Goal: Information Seeking & Learning: Learn about a topic

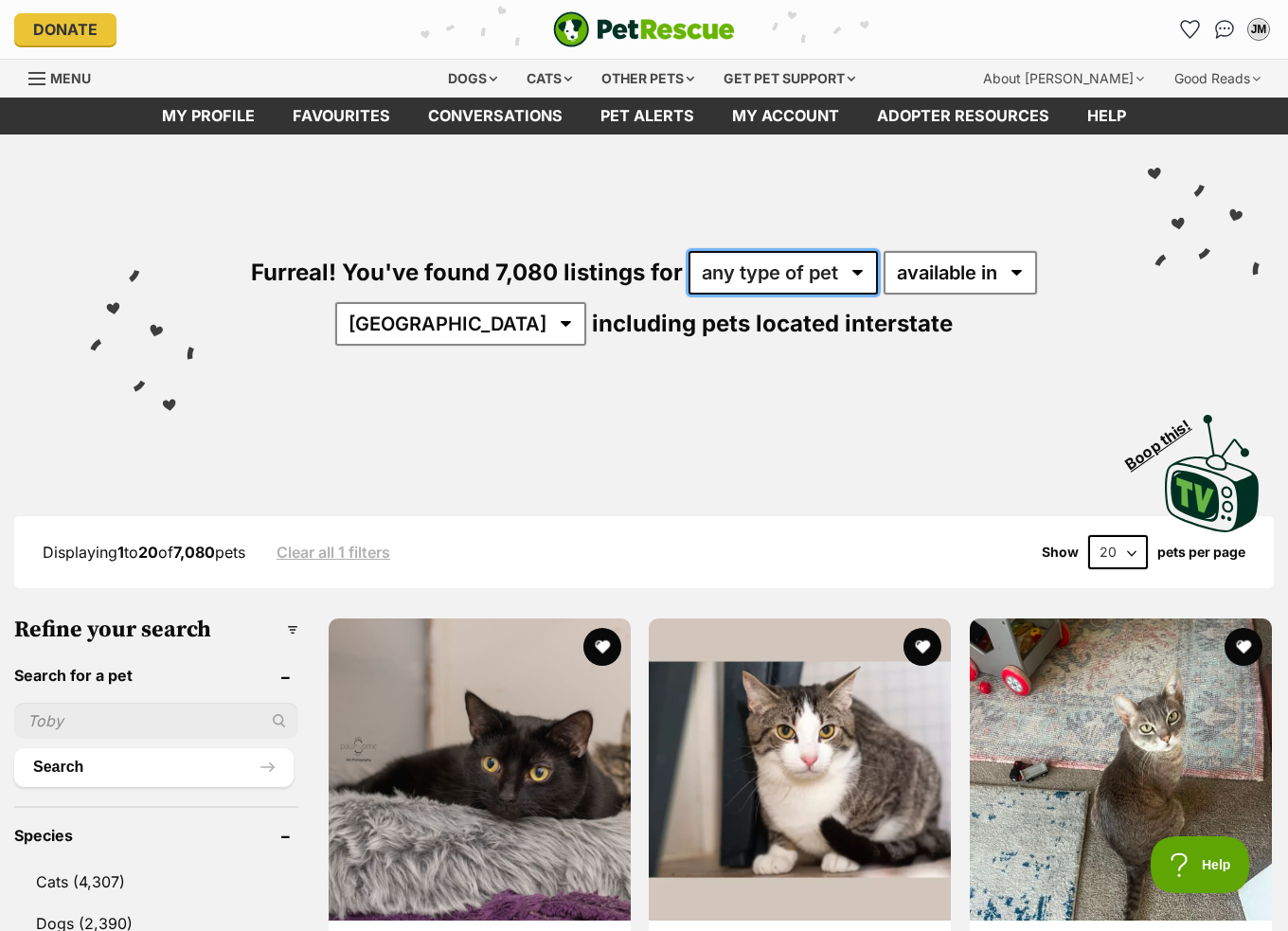
click at [762, 268] on select "any type of pet cats dogs other pets" at bounding box center [783, 273] width 190 height 44
select select "Dogs"
click at [689, 251] on select "any type of pet cats dogs other pets" at bounding box center [783, 273] width 190 height 44
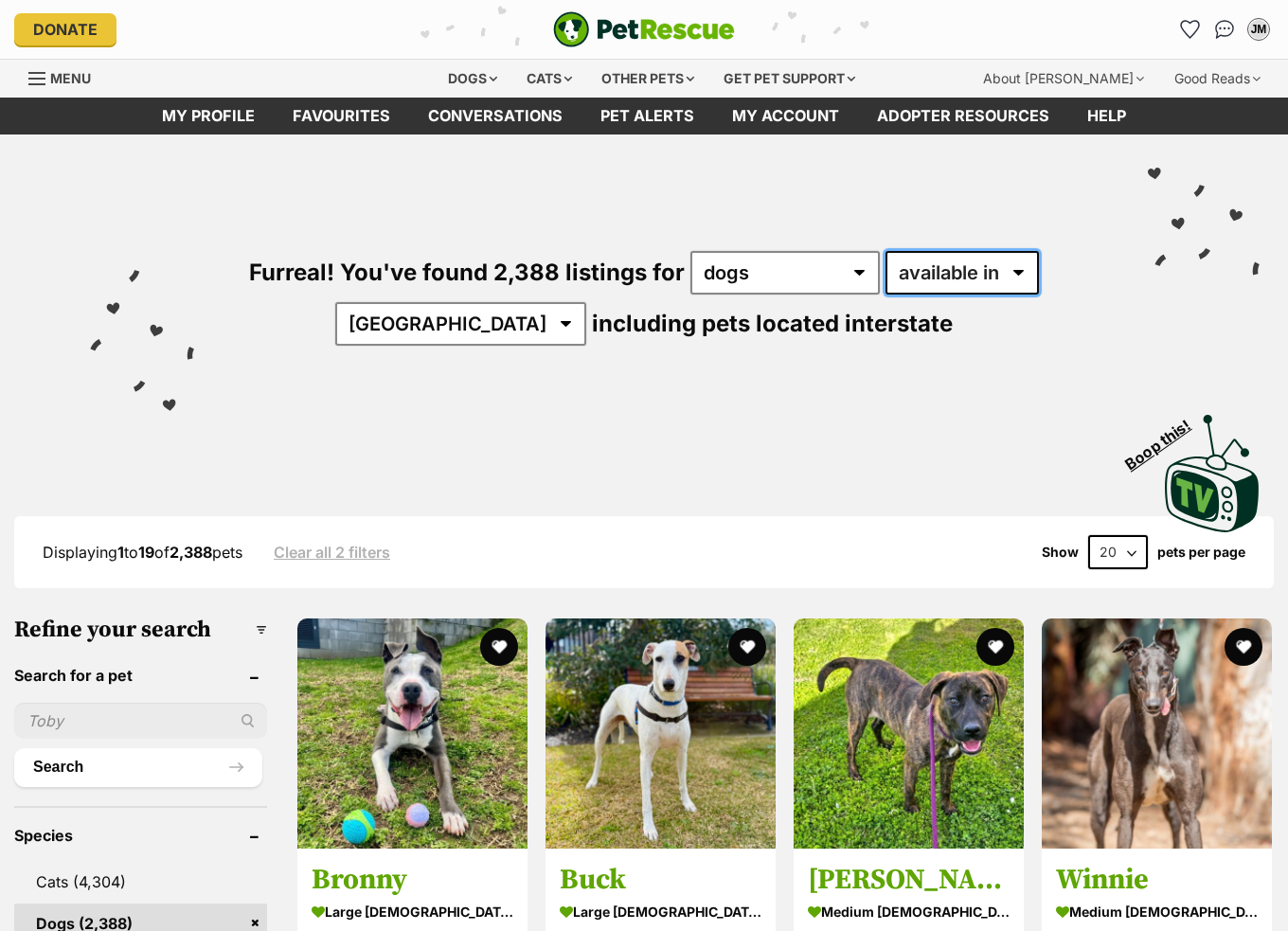
drag, startPoint x: 0, startPoint y: 0, endPoint x: 981, endPoint y: 257, distance: 1014.1
click at [981, 257] on select "available in located in" at bounding box center [963, 273] width 154 height 44
click at [980, 278] on select "available in located in" at bounding box center [963, 273] width 154 height 44
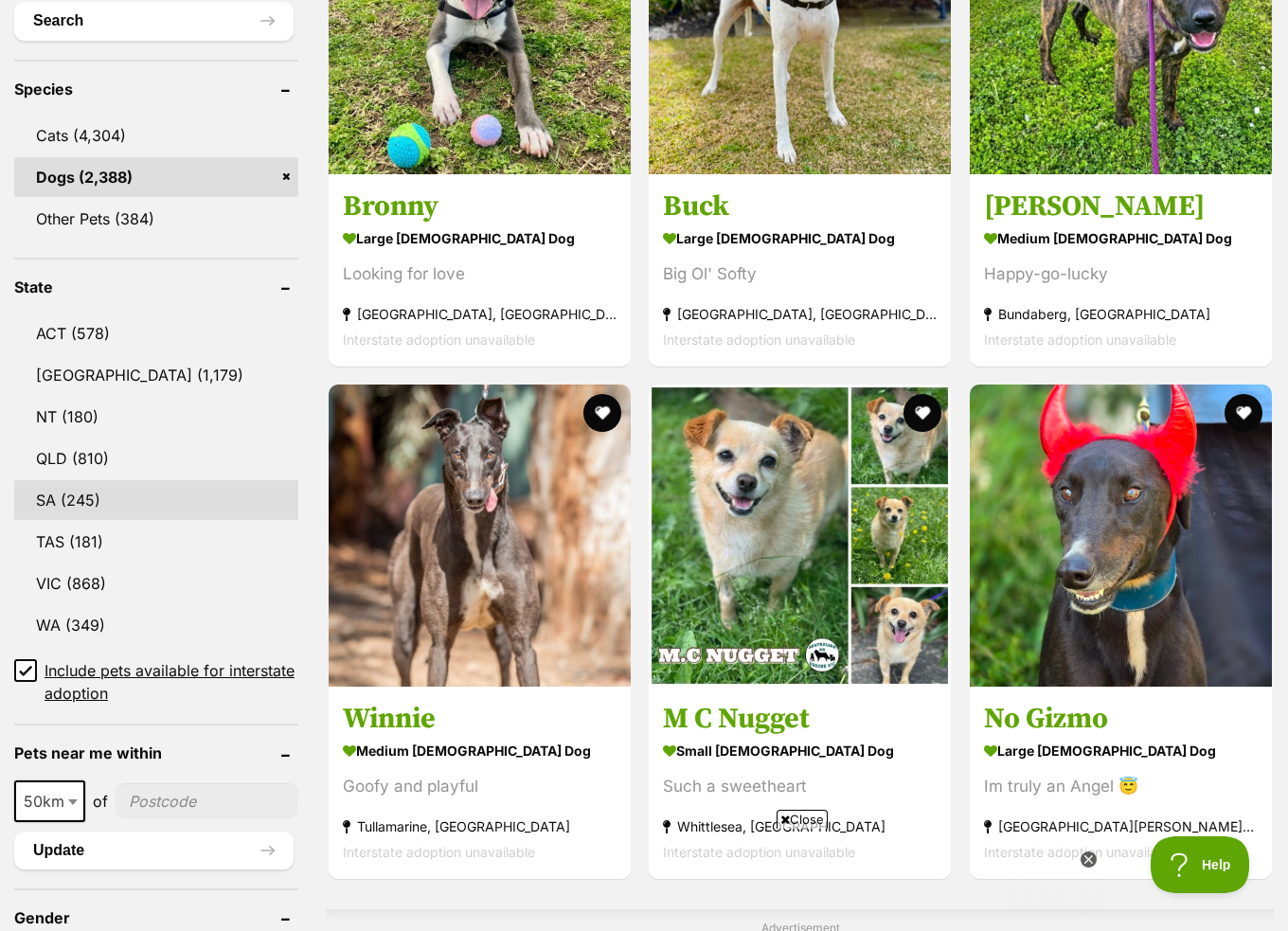
scroll to position [758, 0]
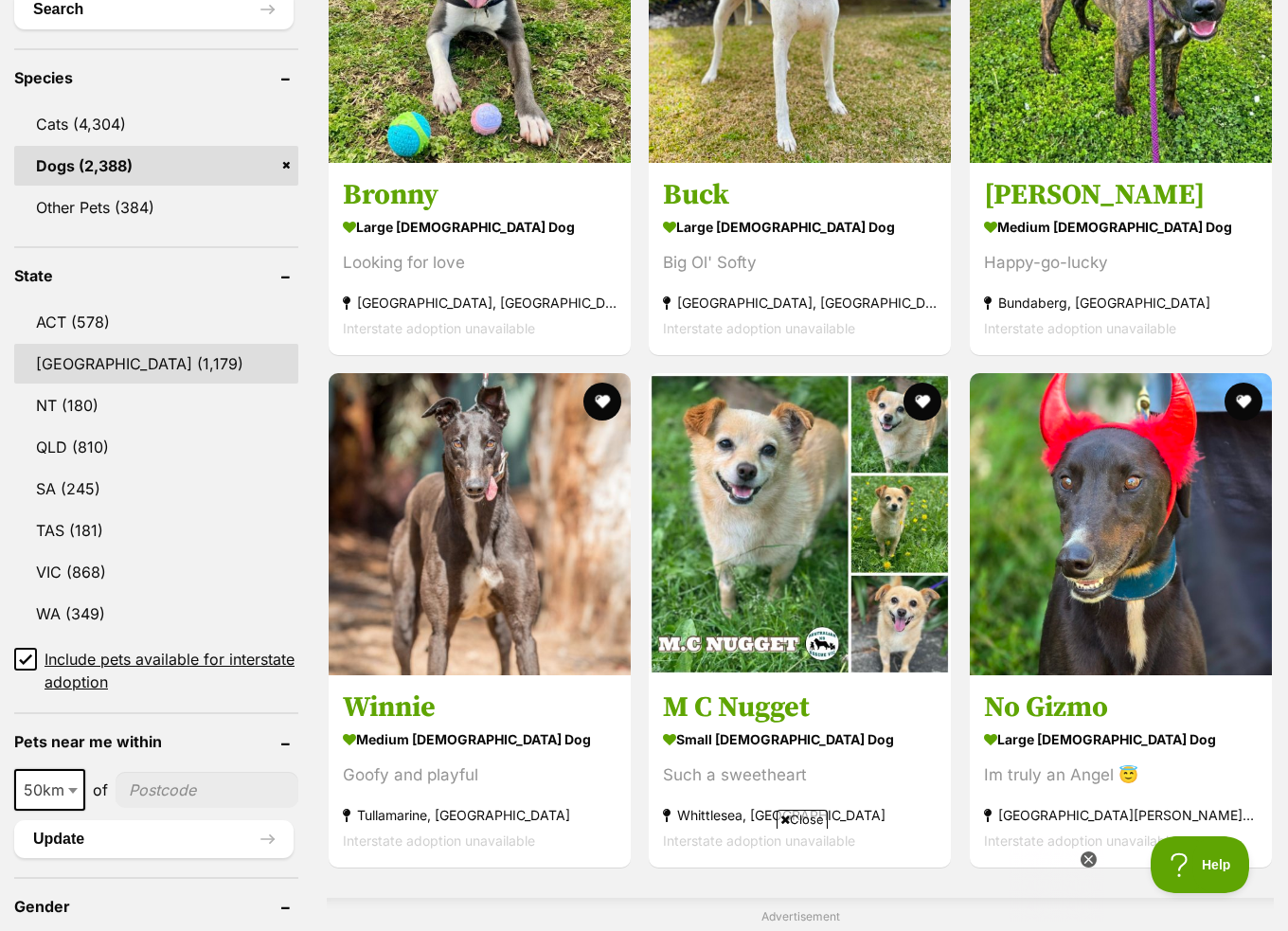
click at [91, 363] on link "NSW (1,179)" at bounding box center [156, 364] width 284 height 40
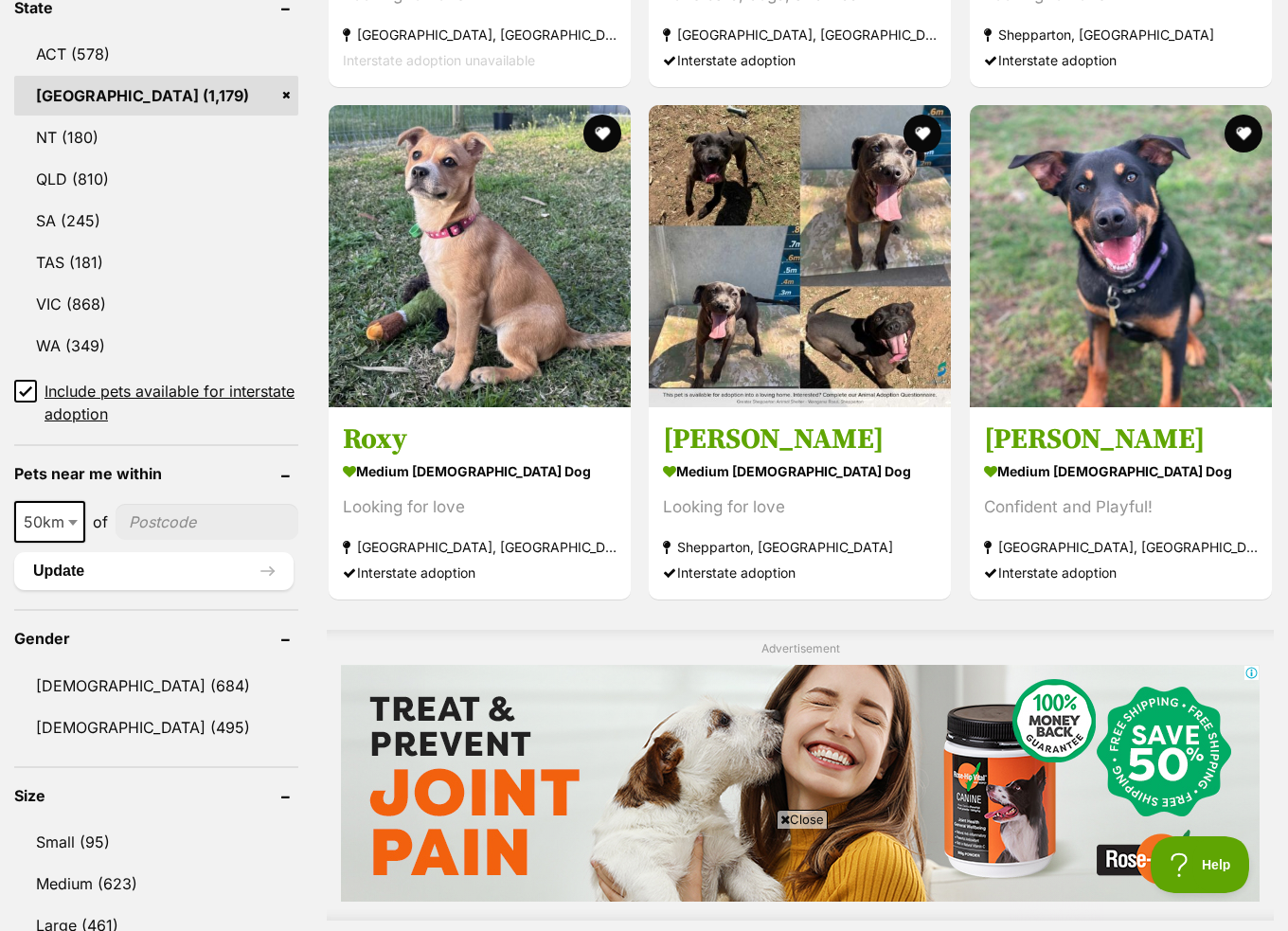
scroll to position [1042, 0]
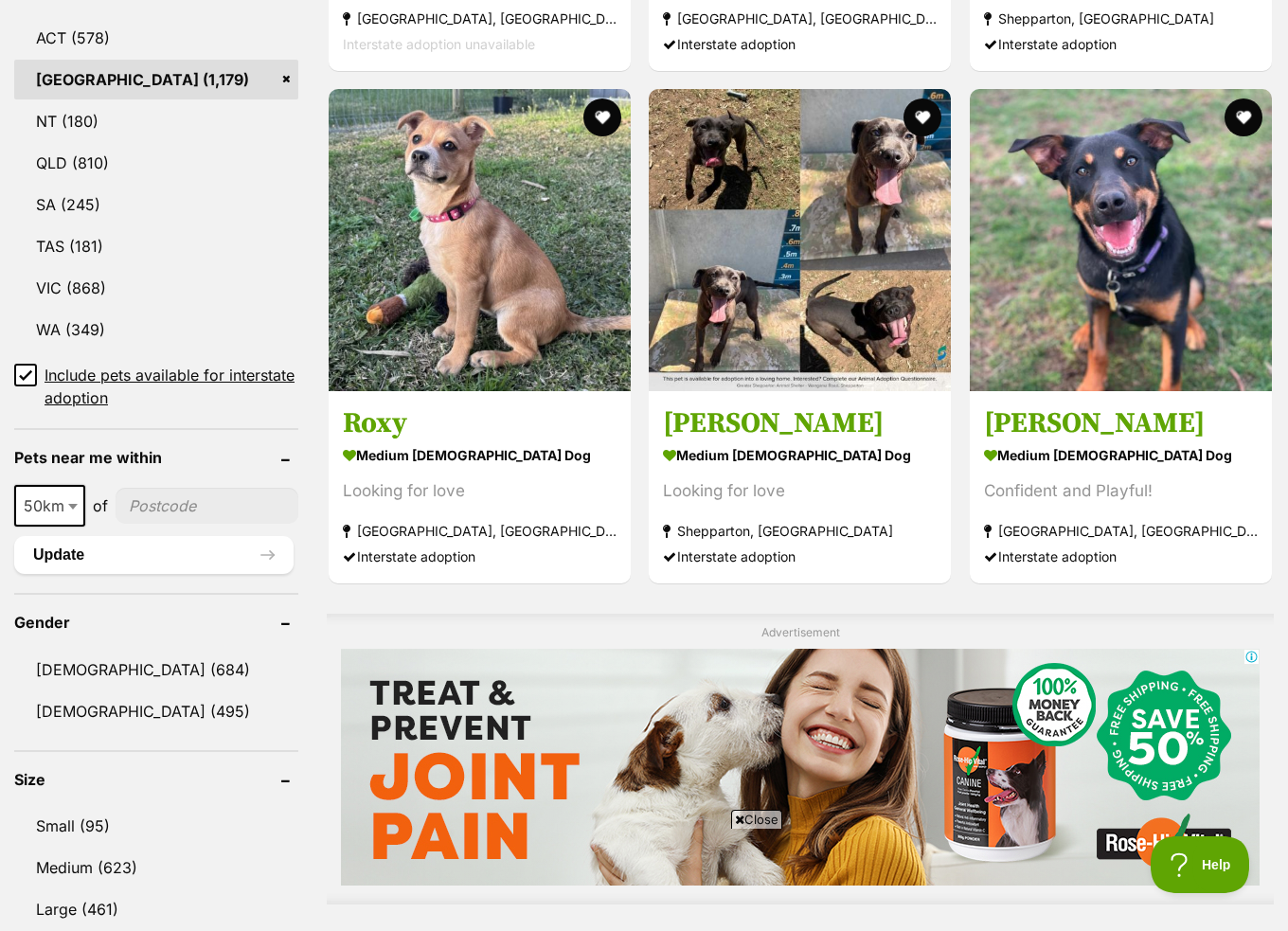
click at [27, 504] on span "50km" at bounding box center [50, 505] width 67 height 27
select select "250"
click at [191, 507] on input"] "postcode" at bounding box center [211, 506] width 174 height 36
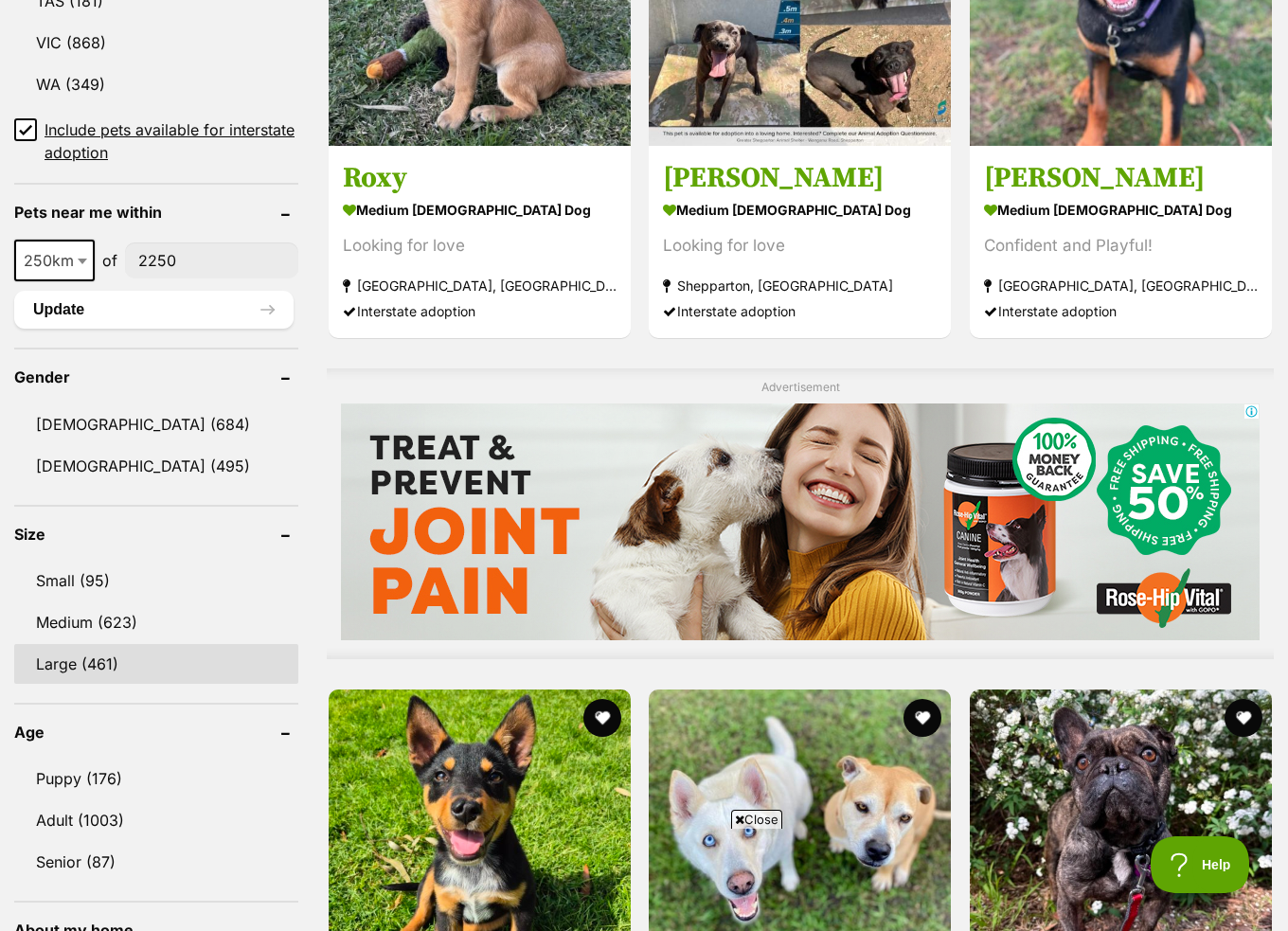
scroll to position [1327, 0]
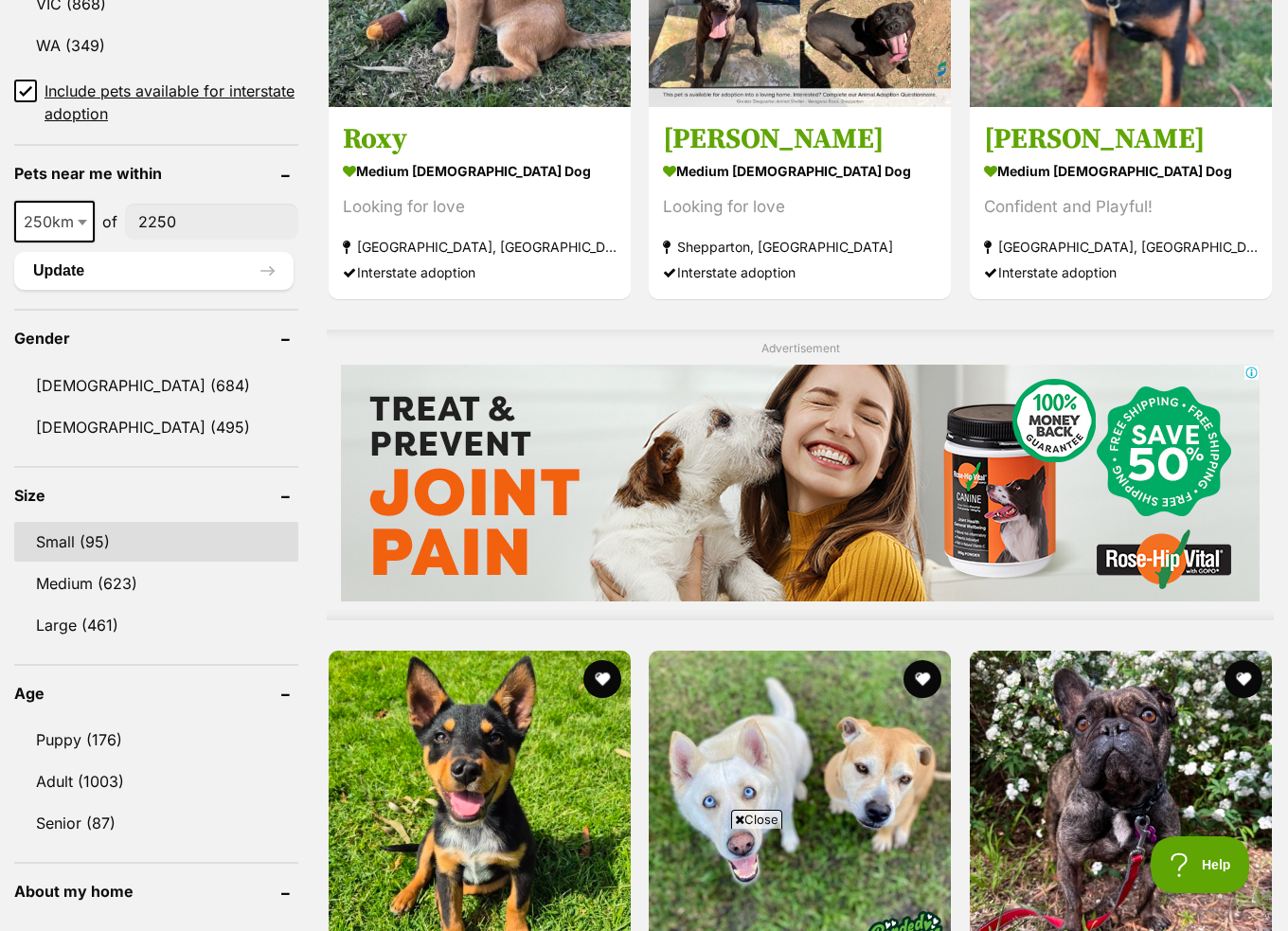
type input"] "2250"
click at [49, 545] on link "Small (95)" at bounding box center [156, 542] width 284 height 40
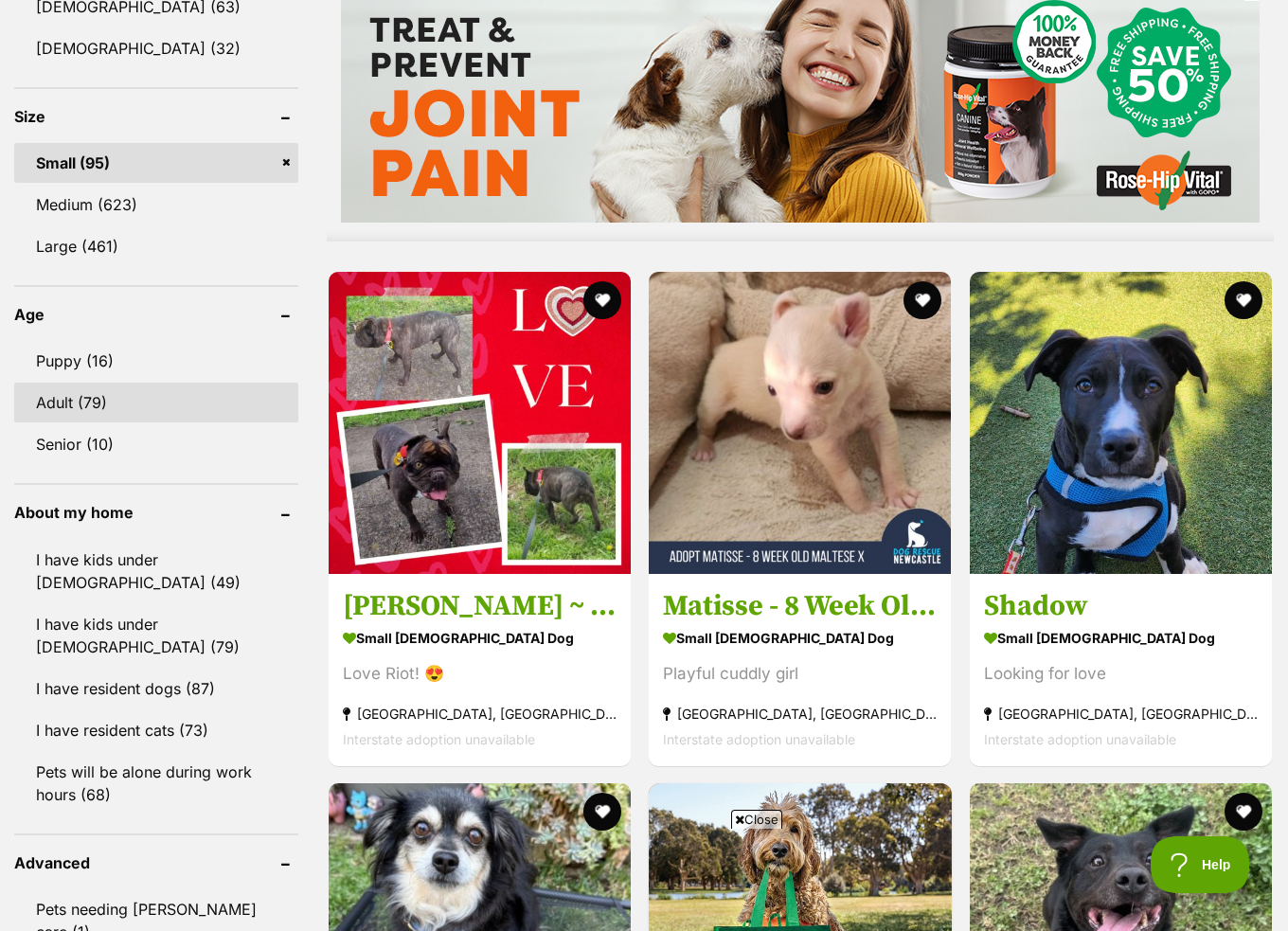
click at [53, 397] on link "Adult (79)" at bounding box center [156, 403] width 284 height 40
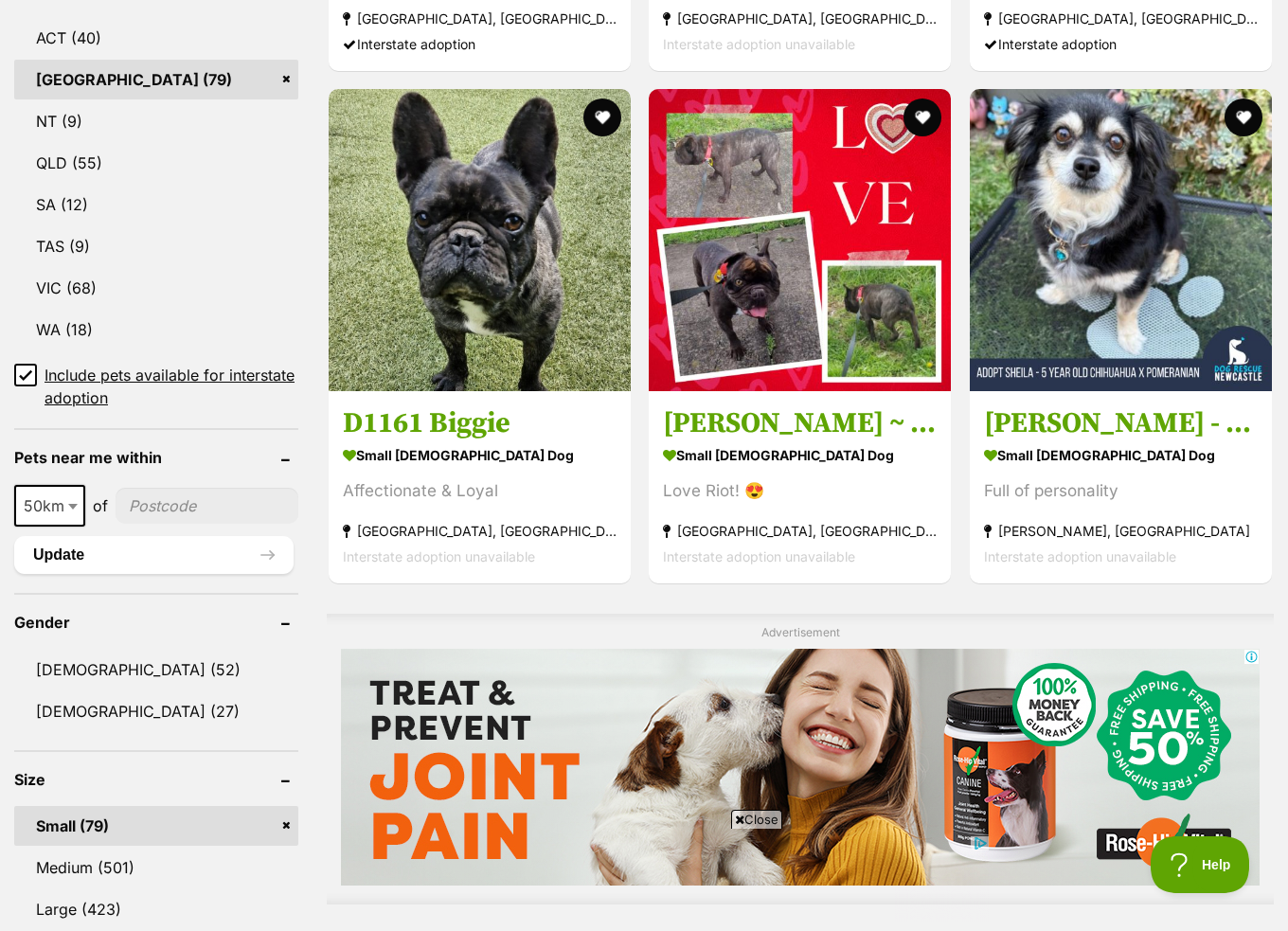
click at [214, 503] on input"] "postcode" at bounding box center [206, 506] width 183 height 36
click at [98, 549] on button "Update" at bounding box center [154, 555] width 280 height 38
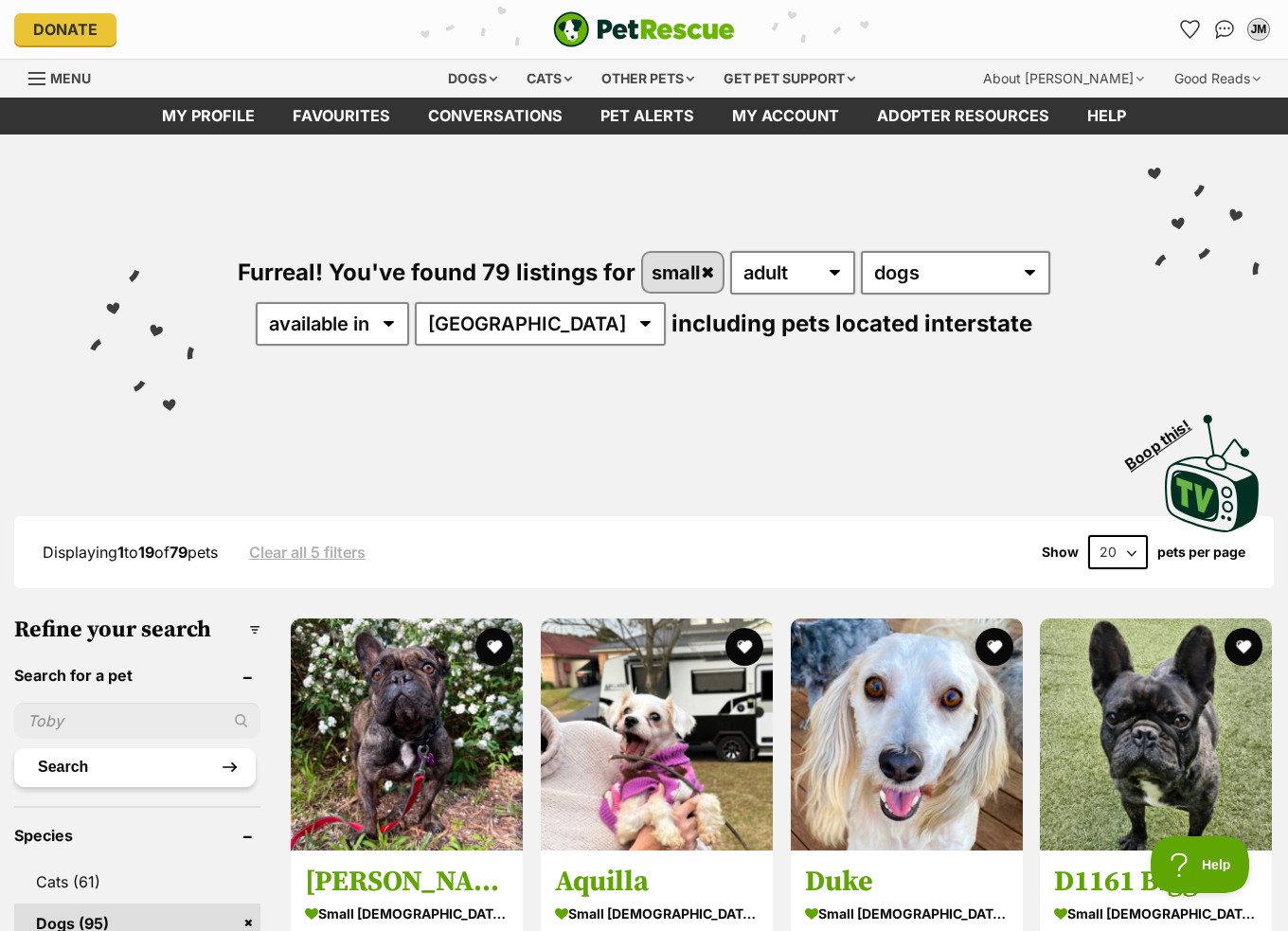
click at [111, 761] on button "Search" at bounding box center [134, 767] width 241 height 38
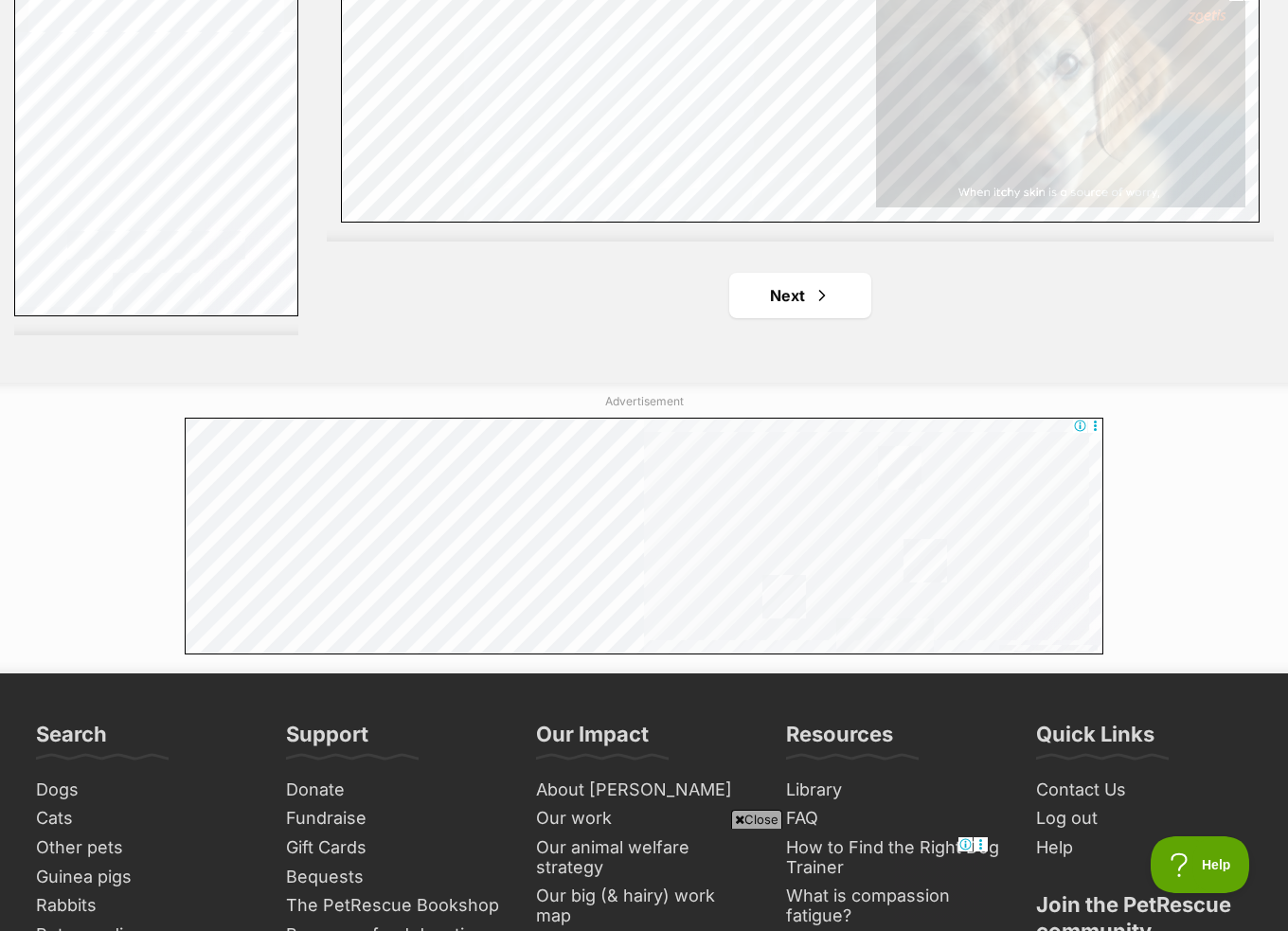
scroll to position [4833, 0]
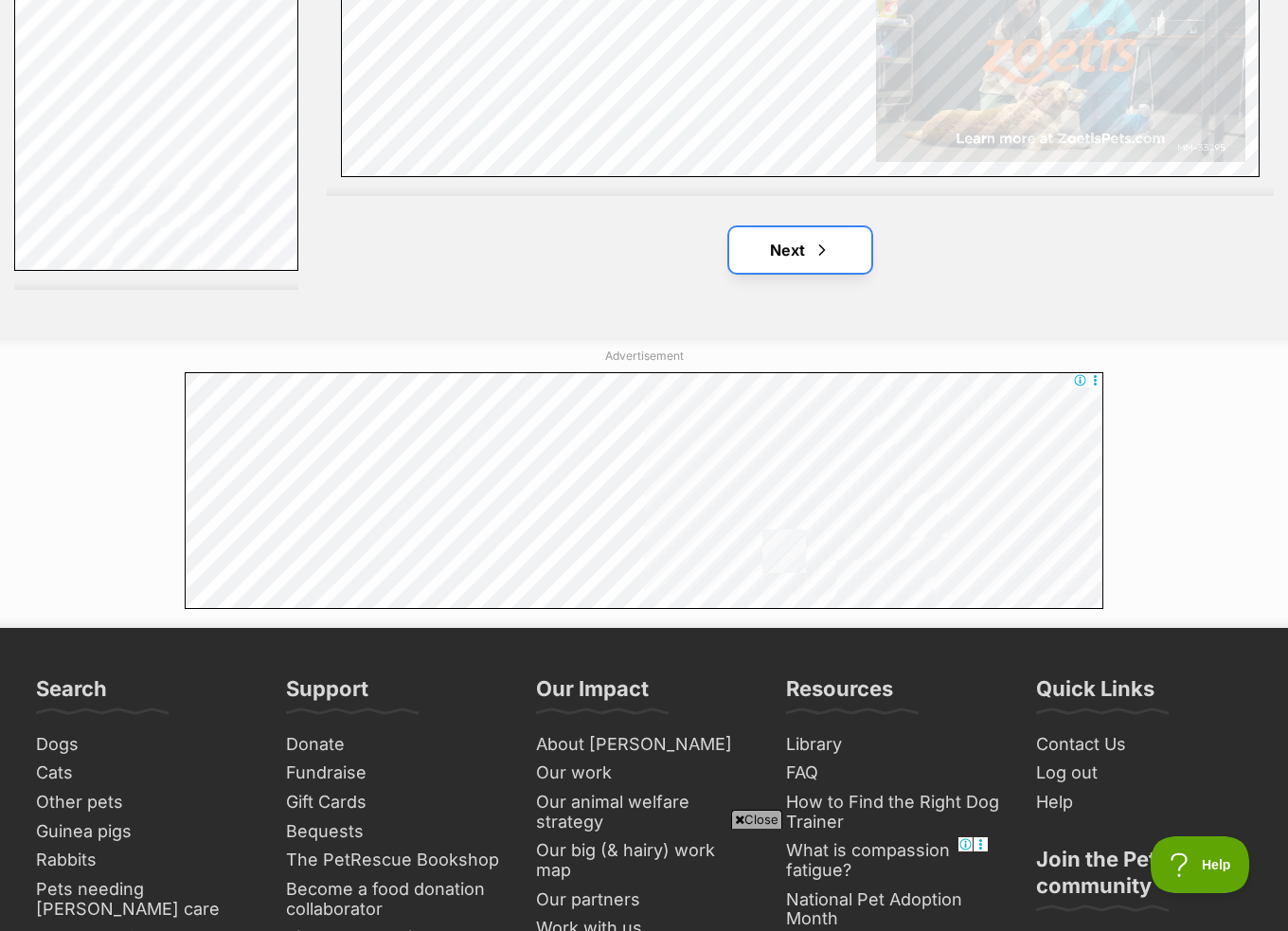
click at [774, 249] on link "Next" at bounding box center [800, 250] width 142 height 46
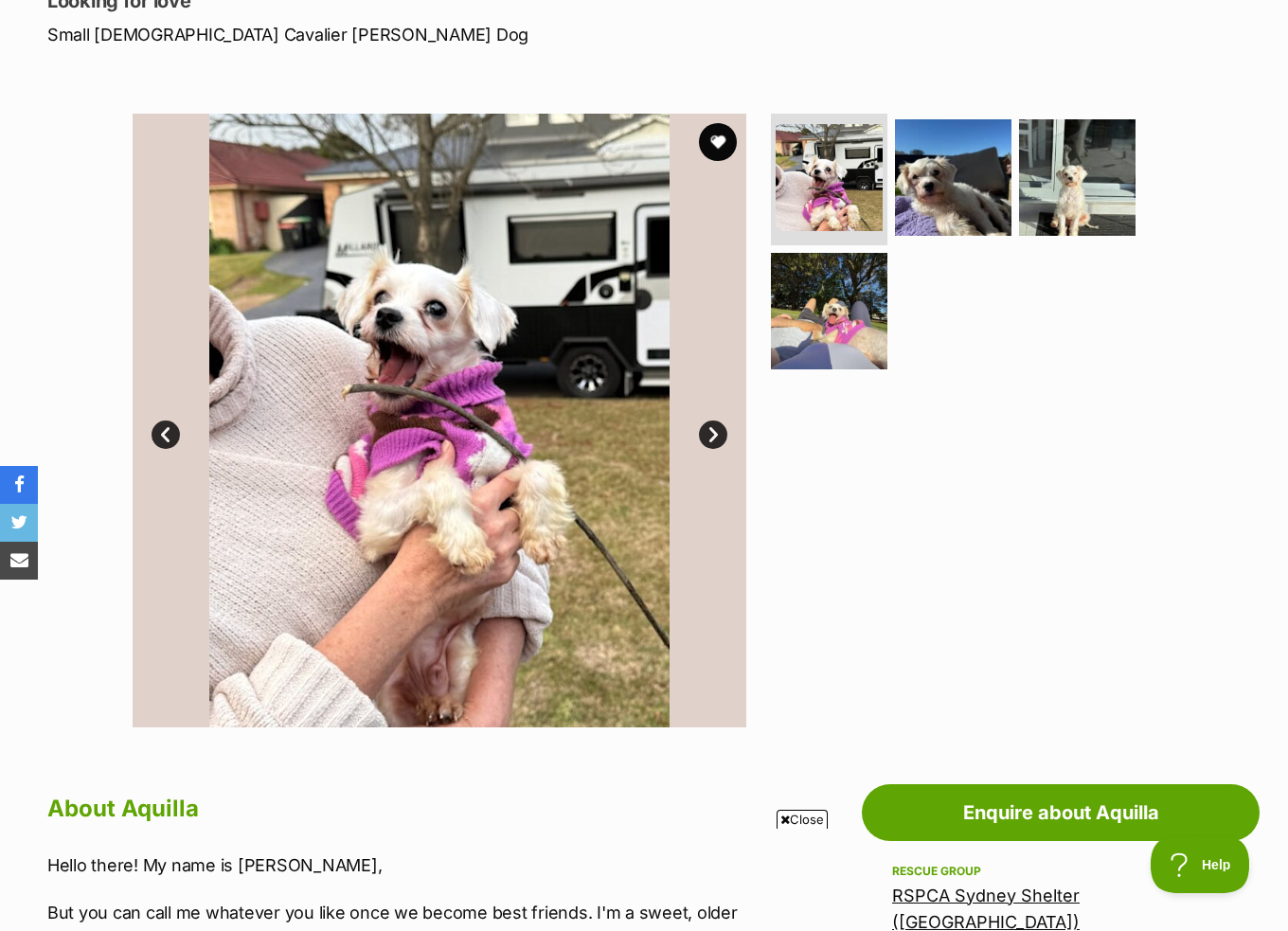
scroll to position [284, 0]
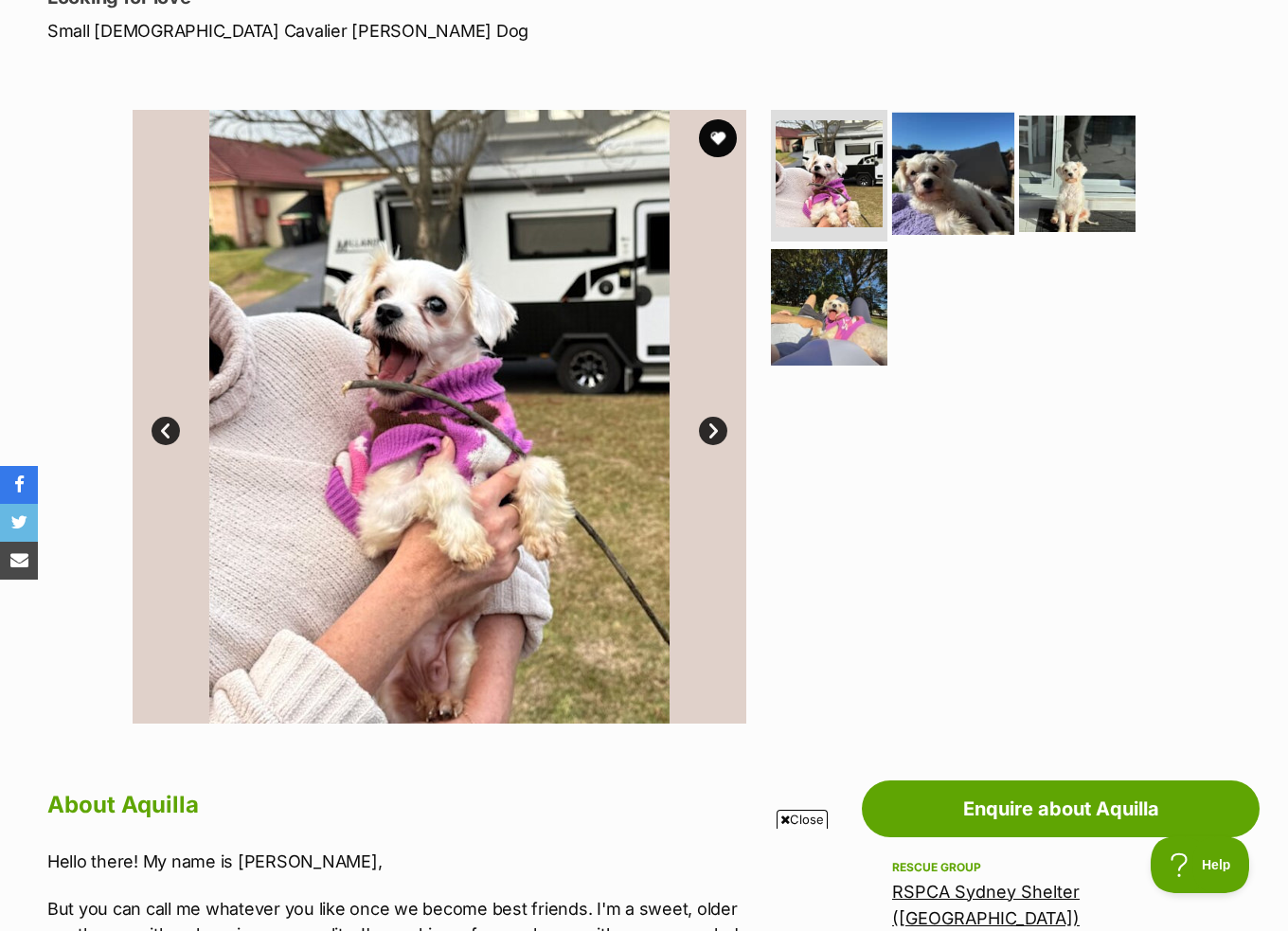
click at [921, 173] on img at bounding box center [953, 173] width 122 height 122
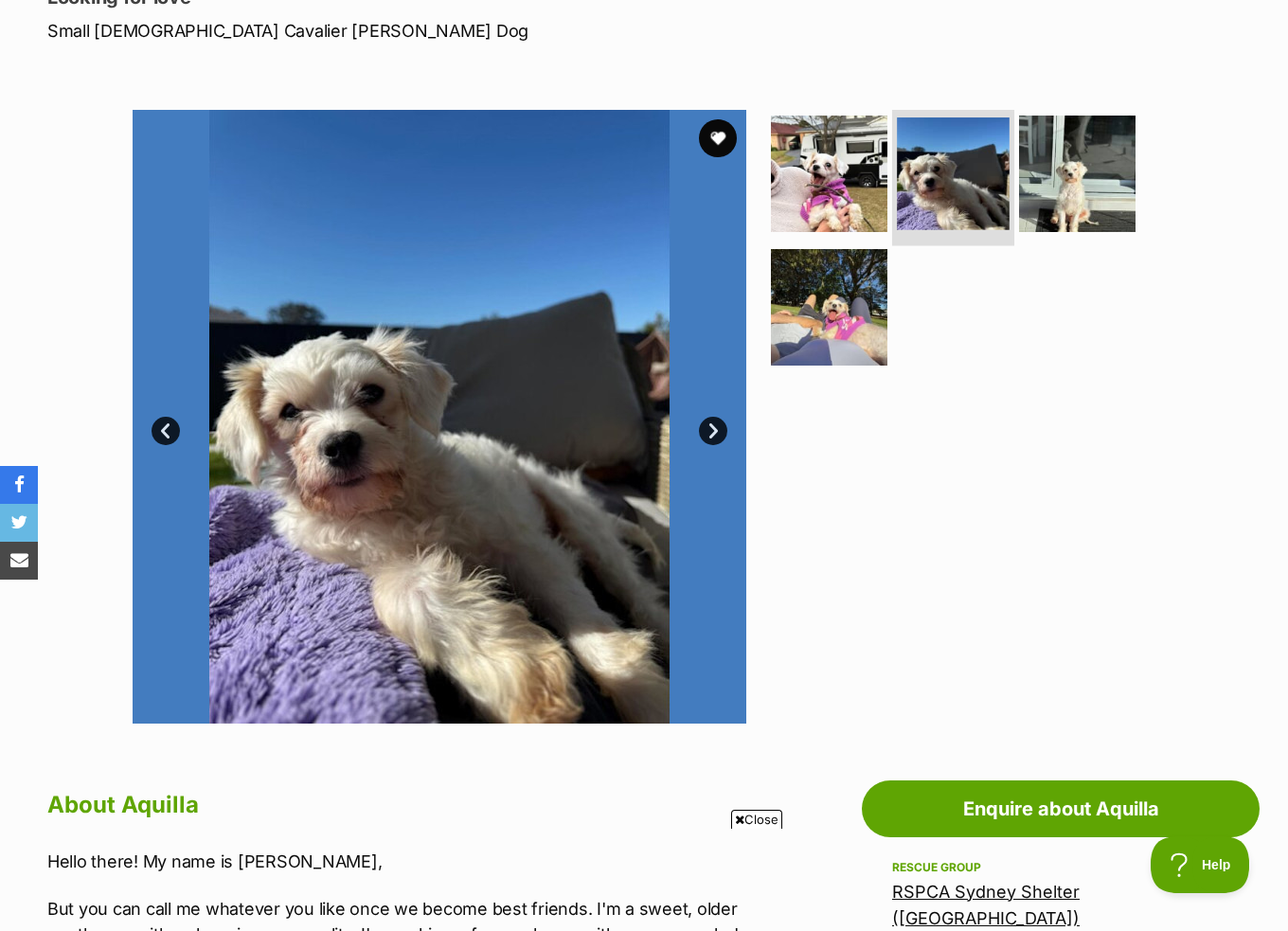
scroll to position [0, 0]
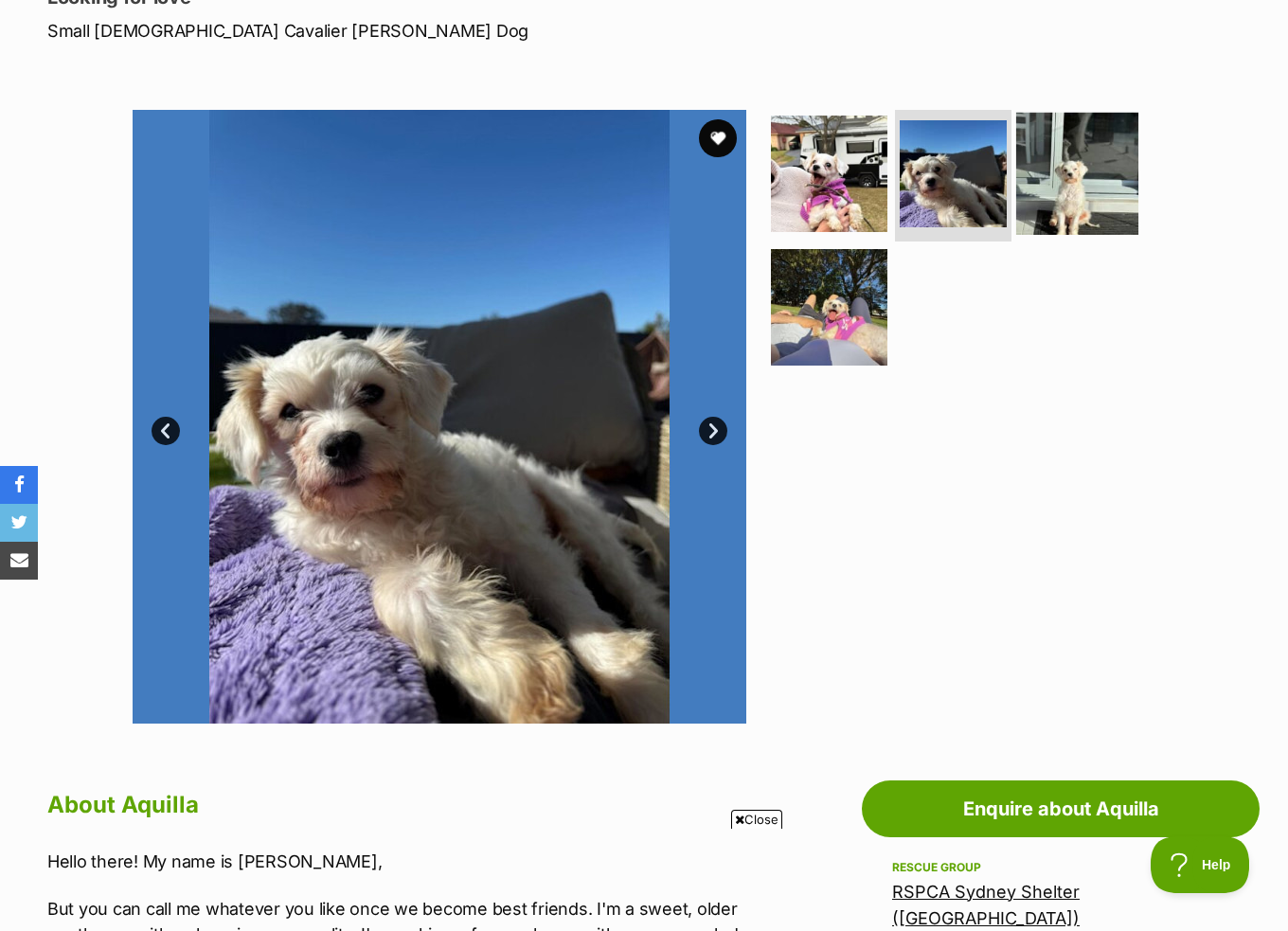
click at [1083, 162] on img at bounding box center [1077, 173] width 122 height 122
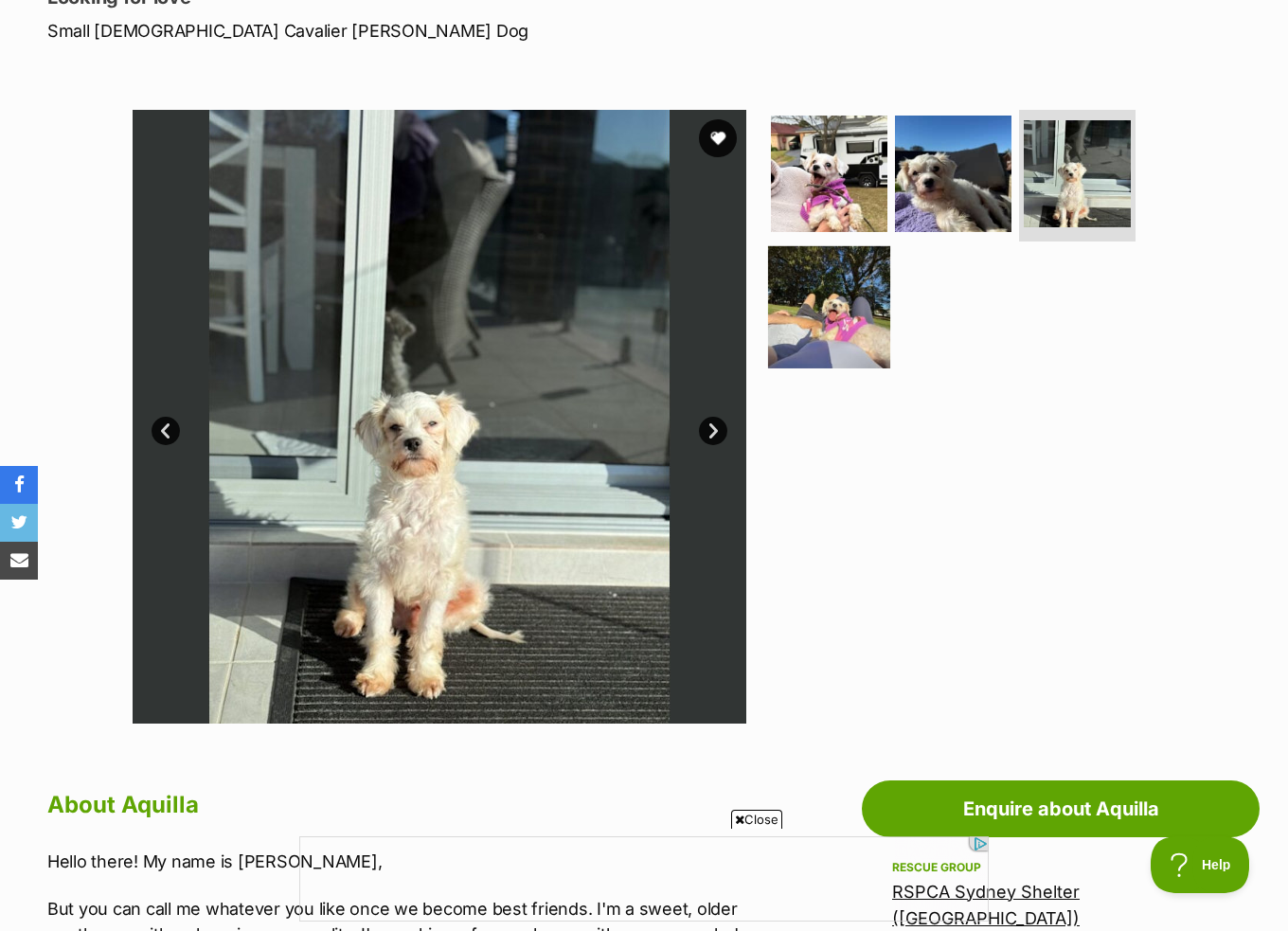
click at [819, 319] on img at bounding box center [829, 307] width 122 height 122
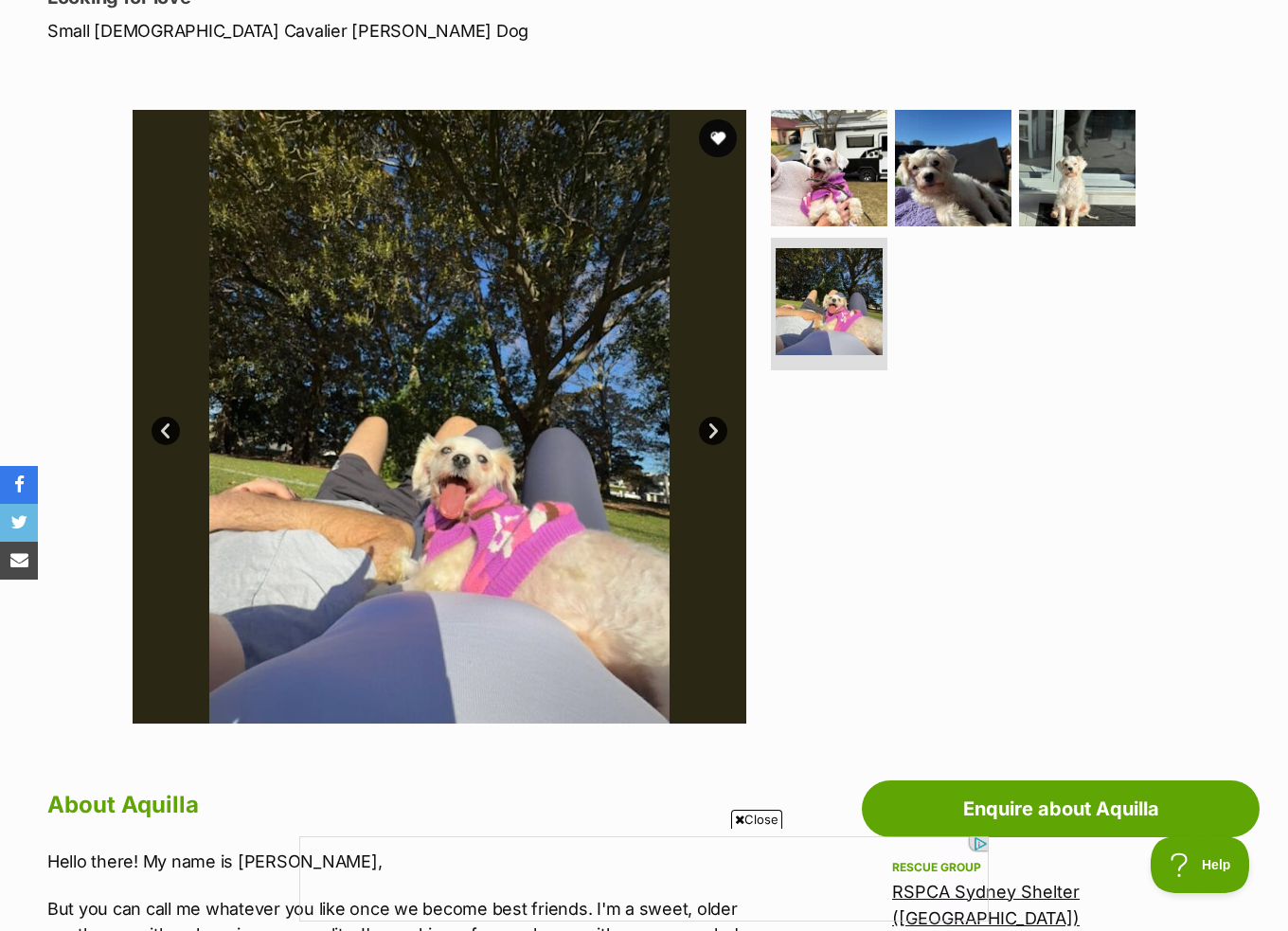
scroll to position [1042, 0]
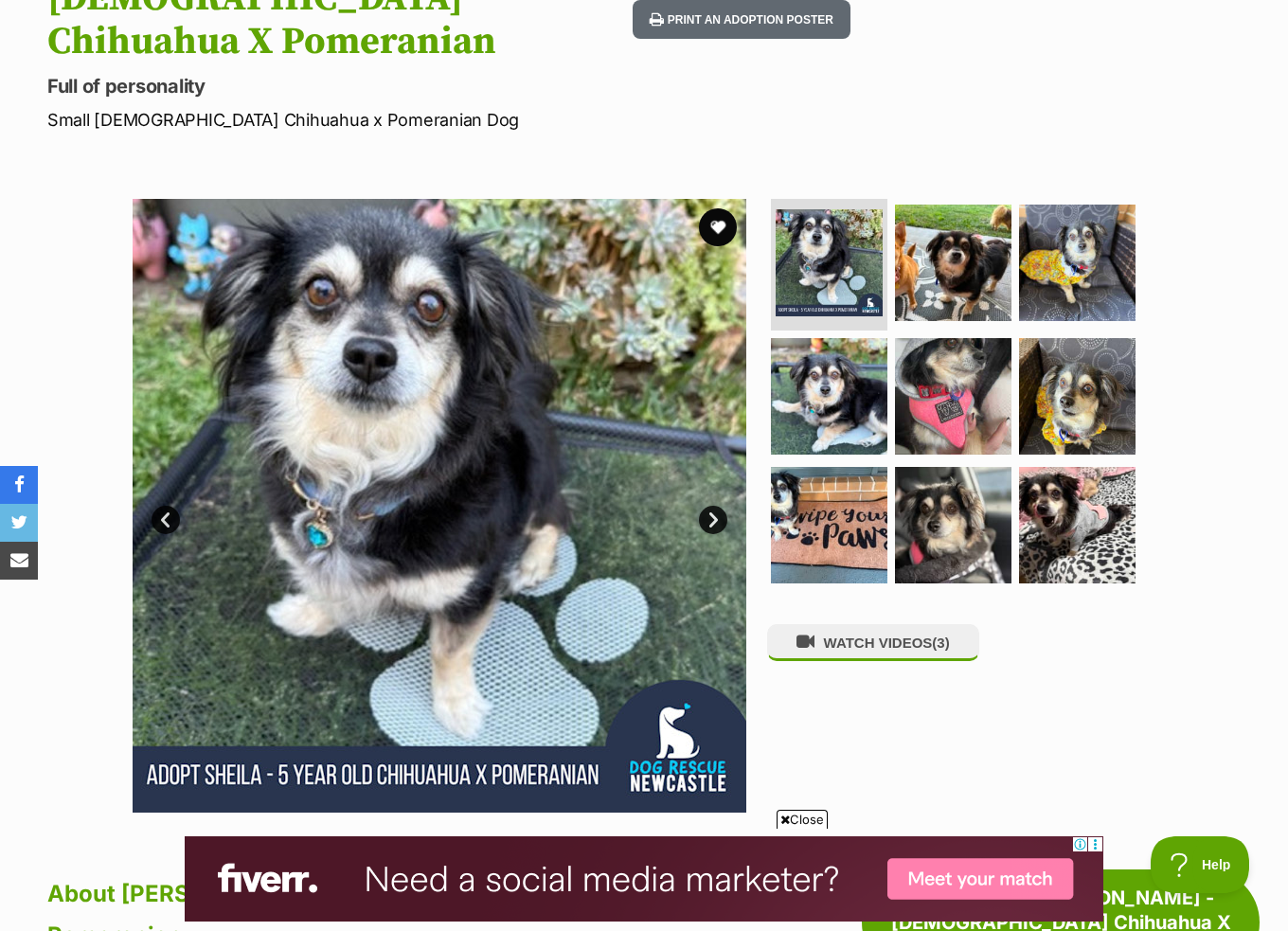
scroll to position [284, 0]
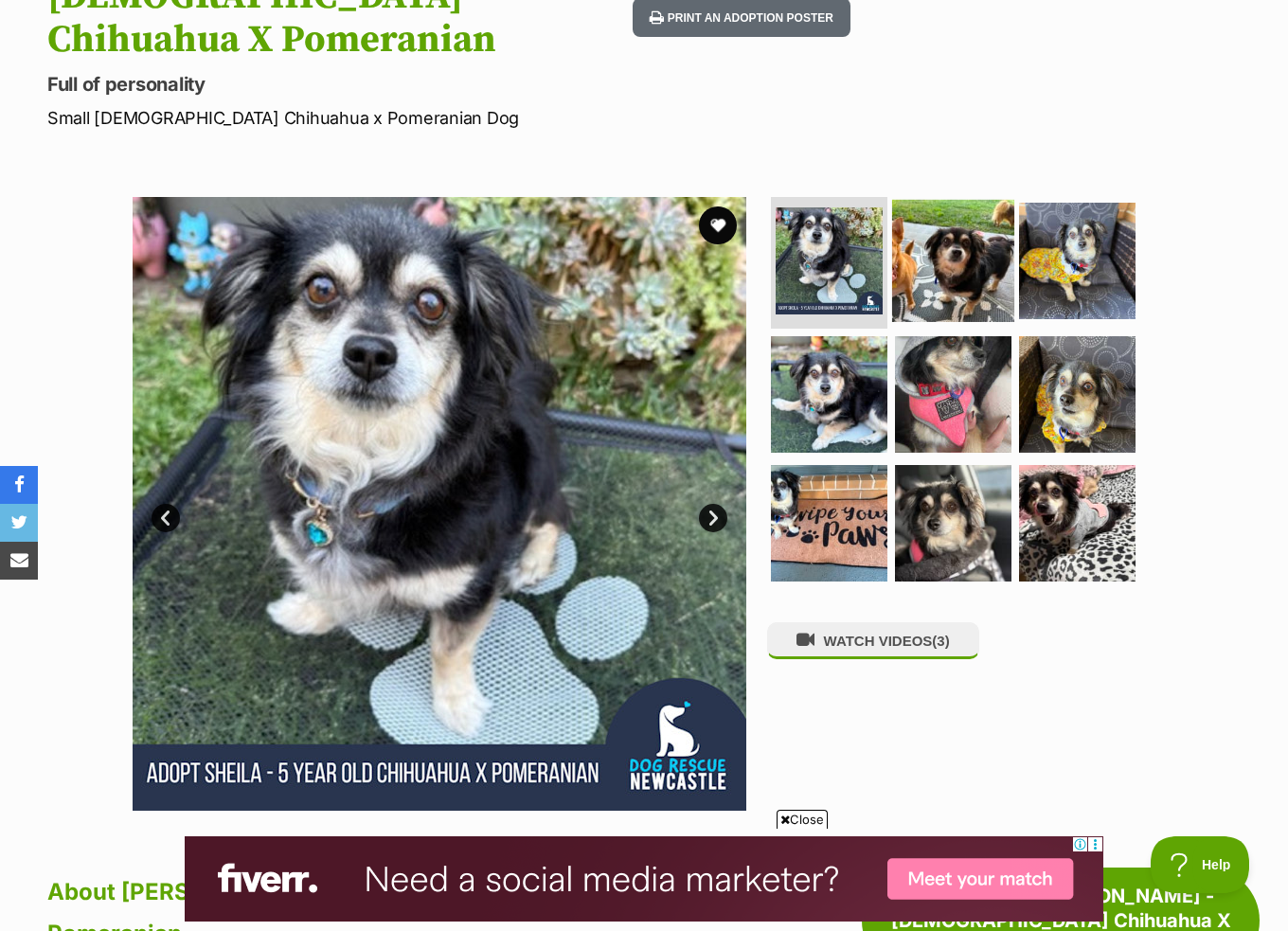
click at [954, 207] on img at bounding box center [953, 259] width 122 height 122
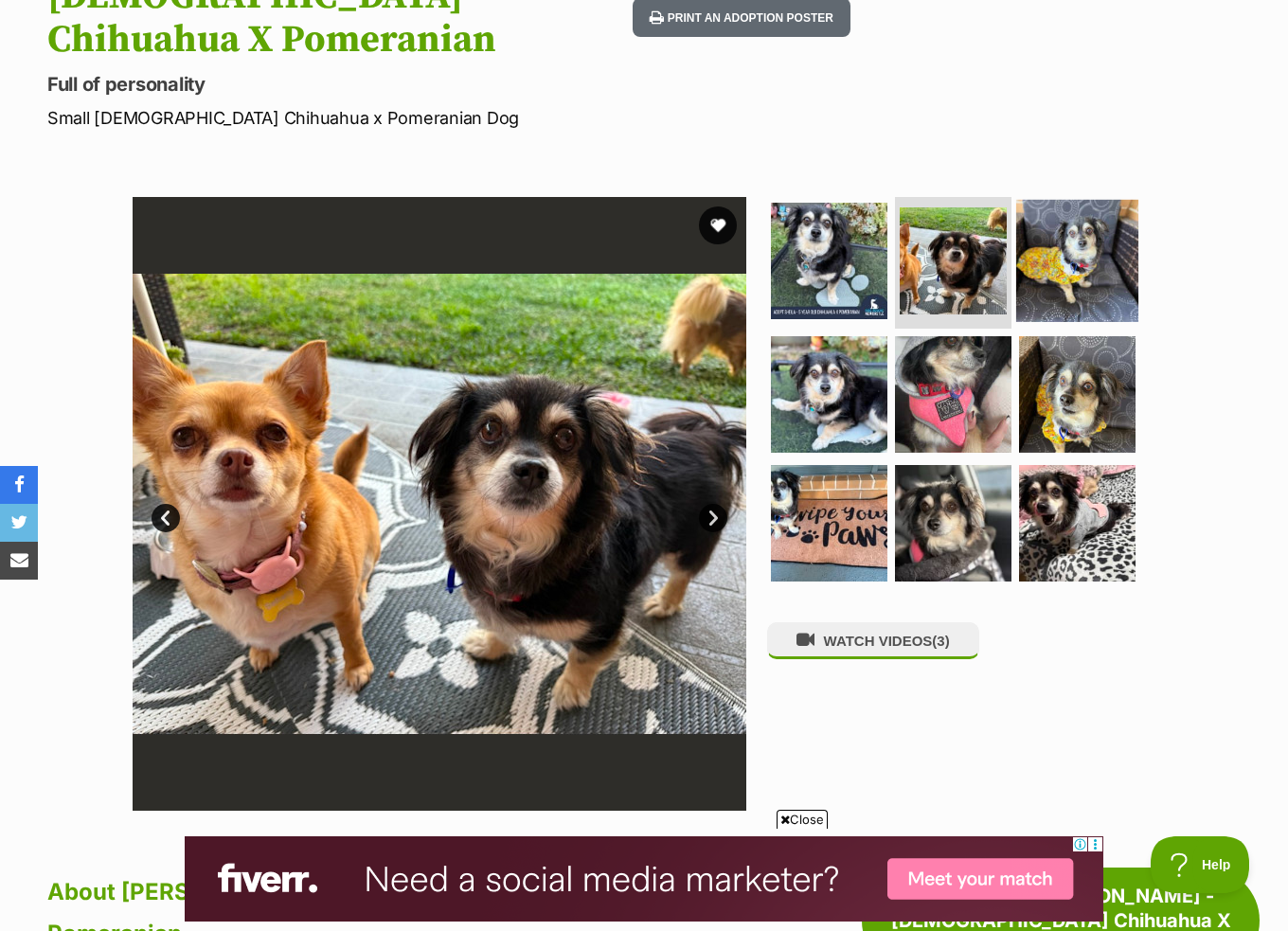
click at [1077, 213] on img at bounding box center [1077, 259] width 122 height 122
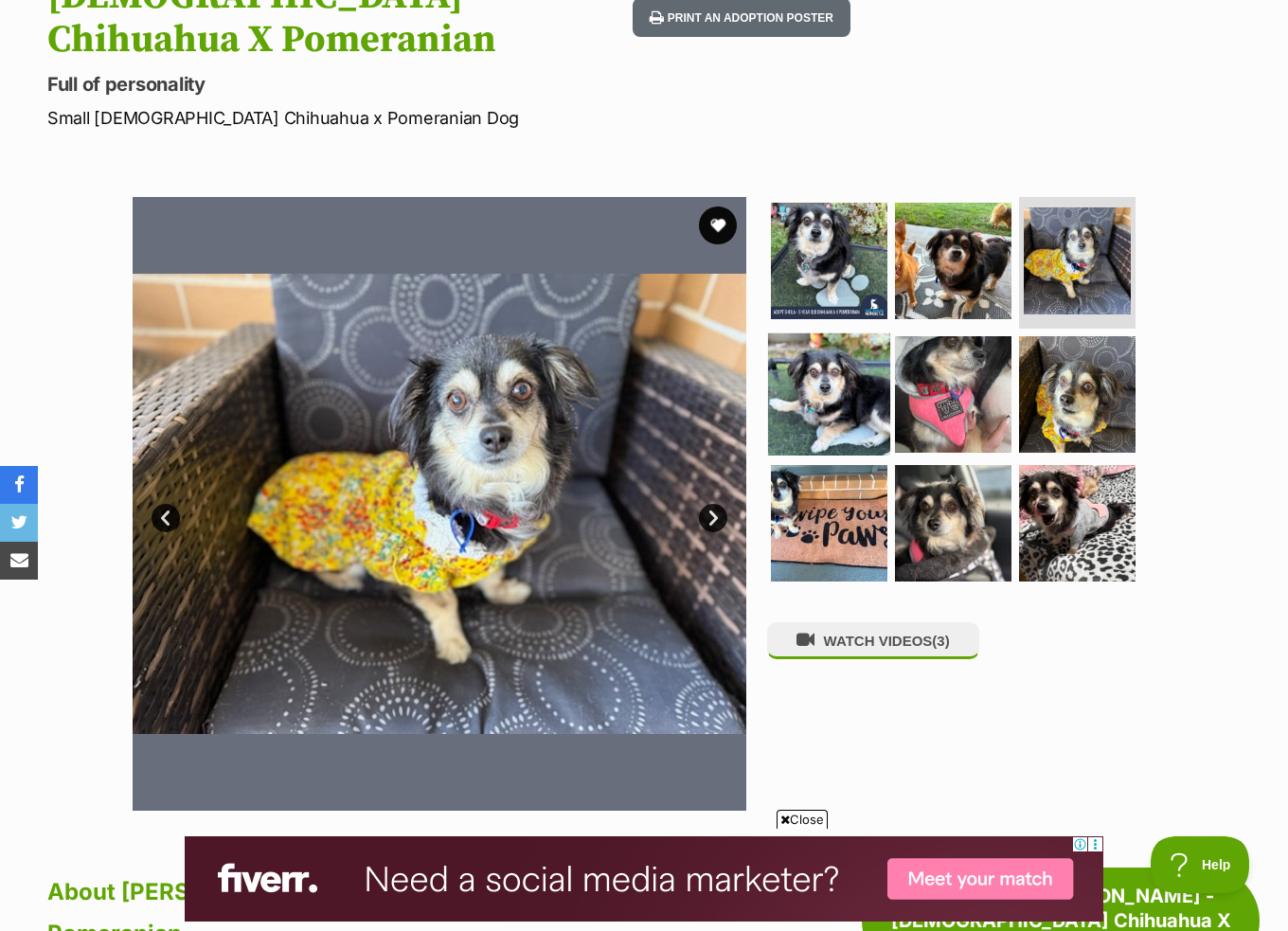
click at [820, 350] on img at bounding box center [829, 394] width 122 height 122
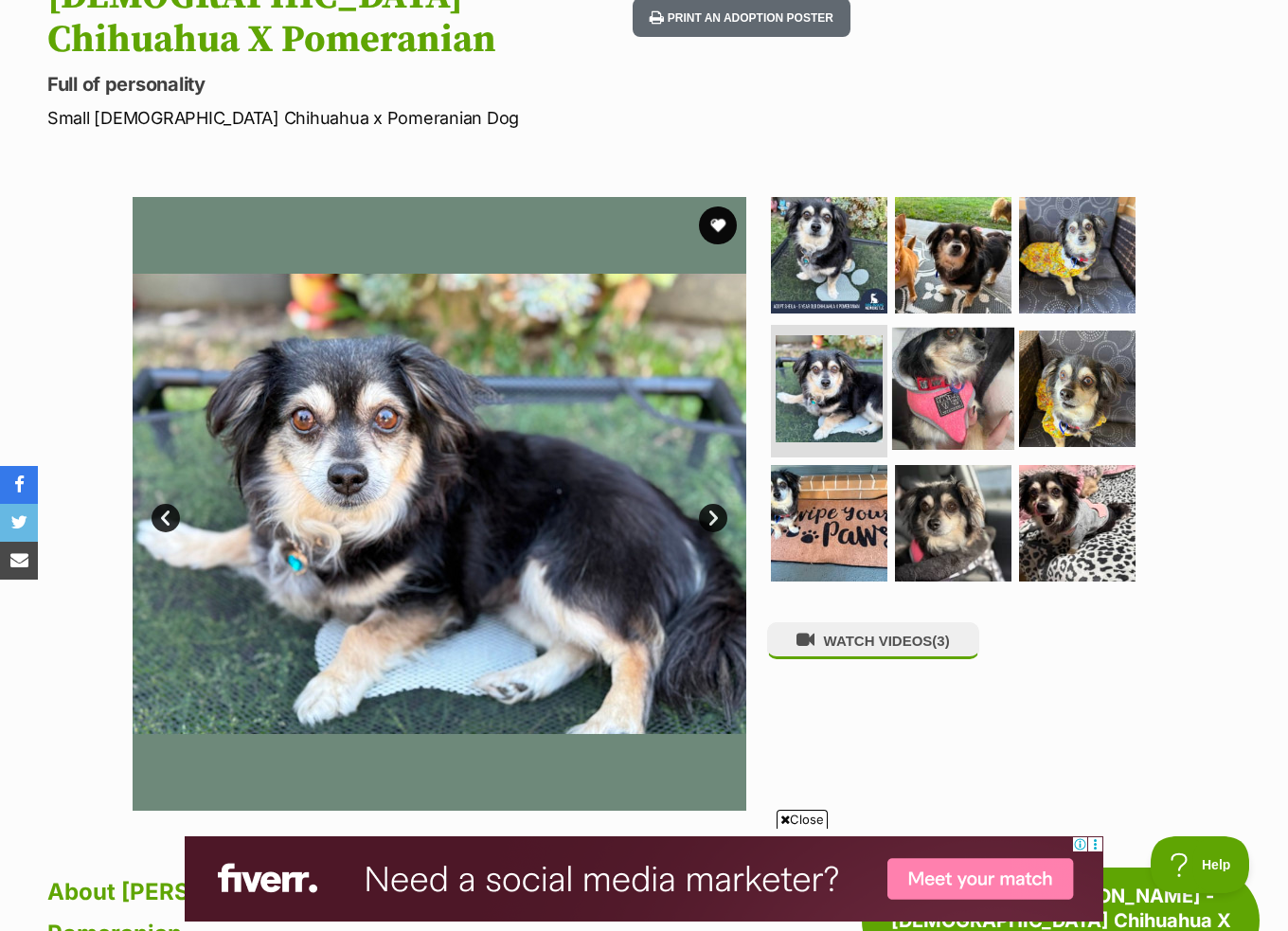
click at [944, 344] on img at bounding box center [953, 388] width 122 height 122
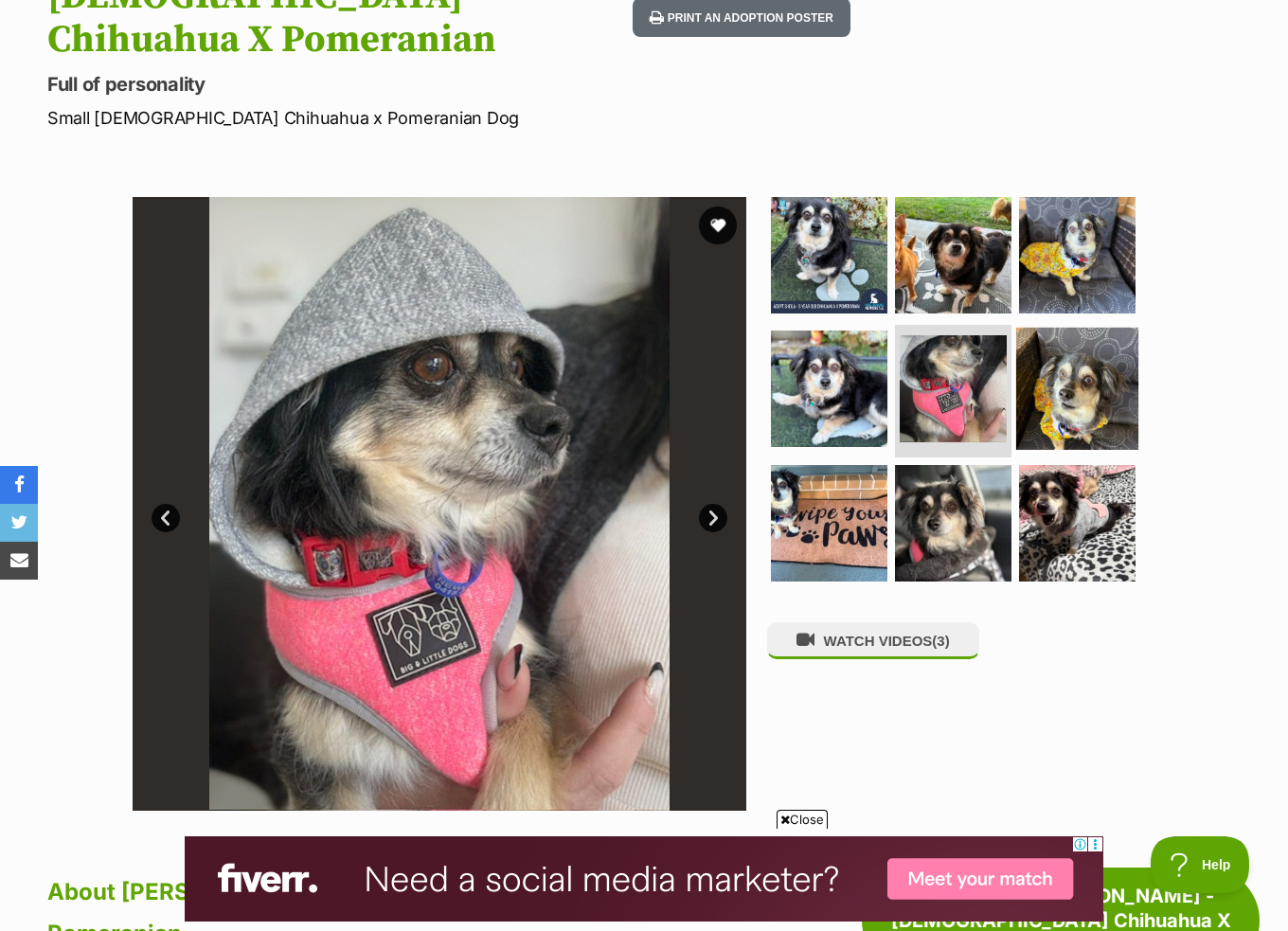
click at [1095, 337] on img at bounding box center [1077, 388] width 122 height 122
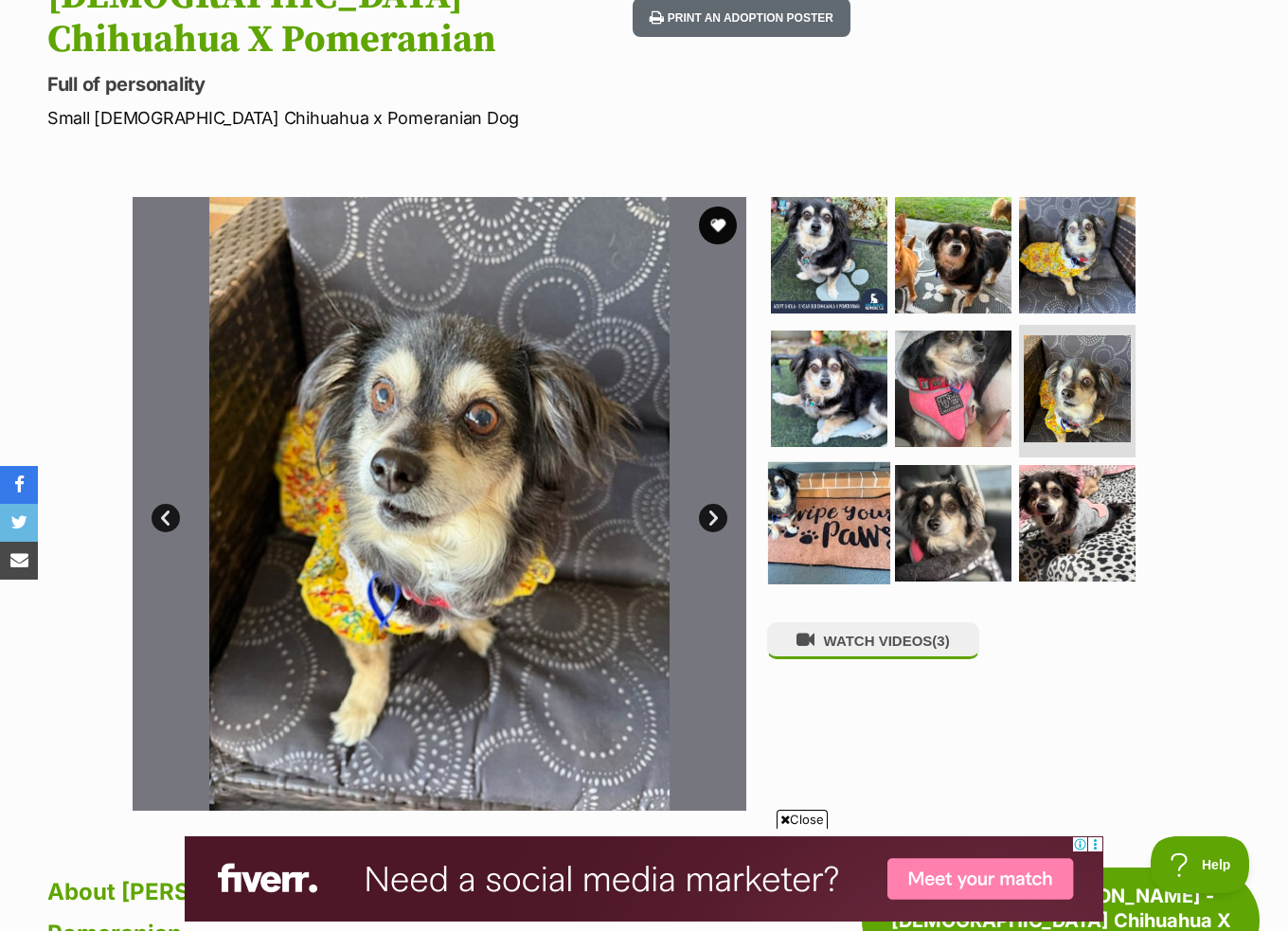
click at [814, 492] on img at bounding box center [829, 523] width 122 height 122
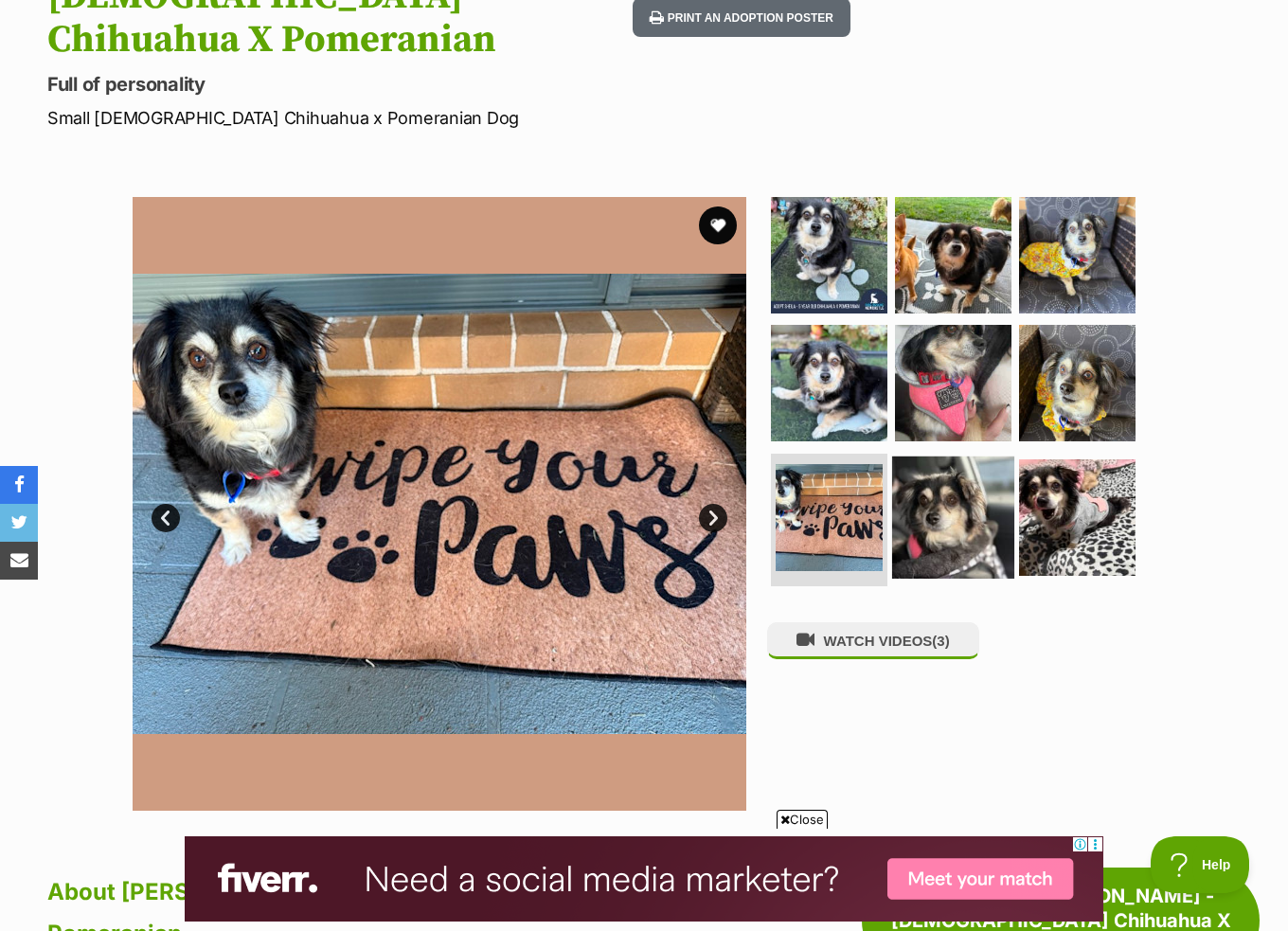
click at [974, 463] on img at bounding box center [953, 517] width 122 height 122
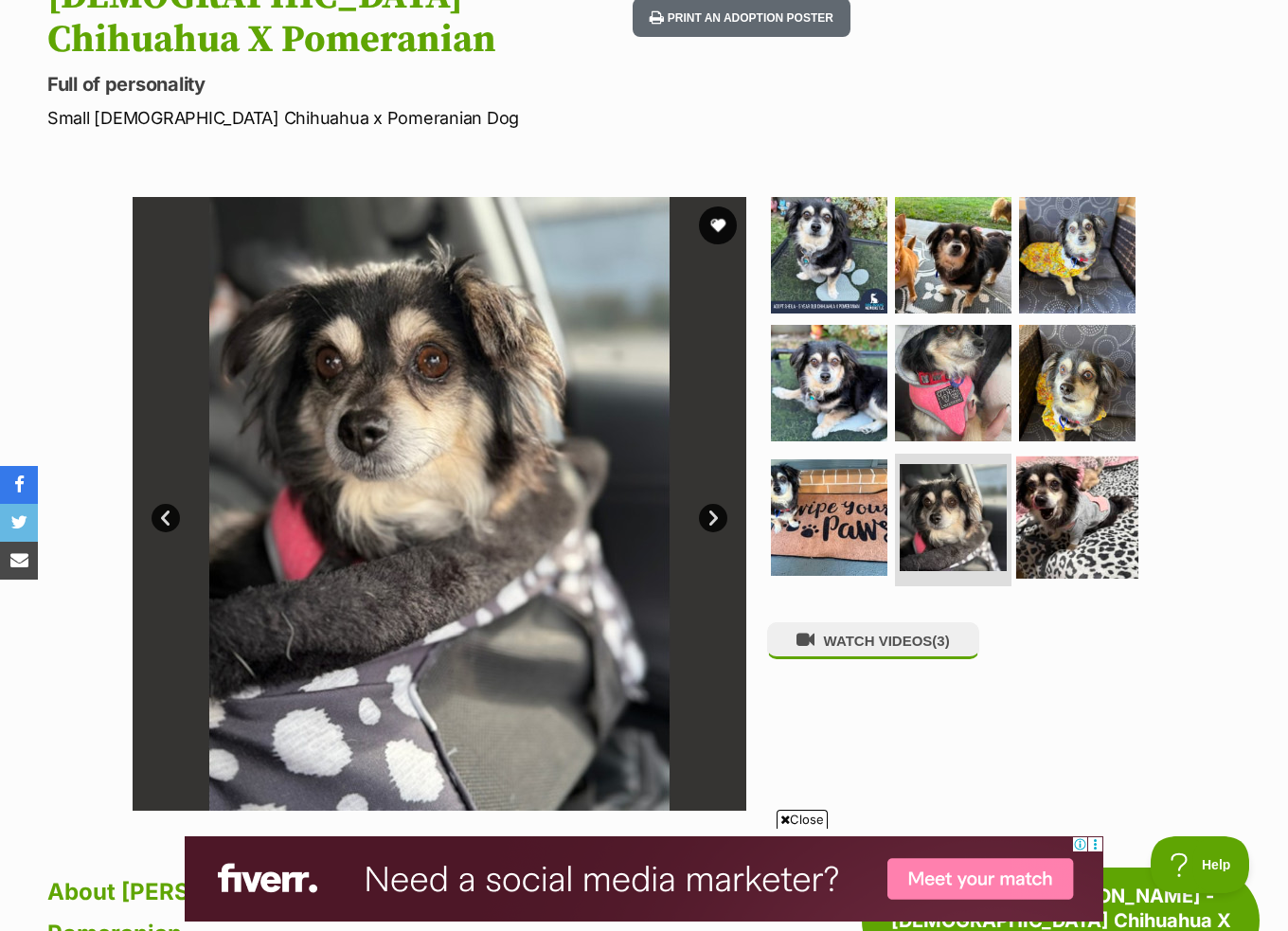
click at [1086, 457] on img at bounding box center [1077, 517] width 122 height 122
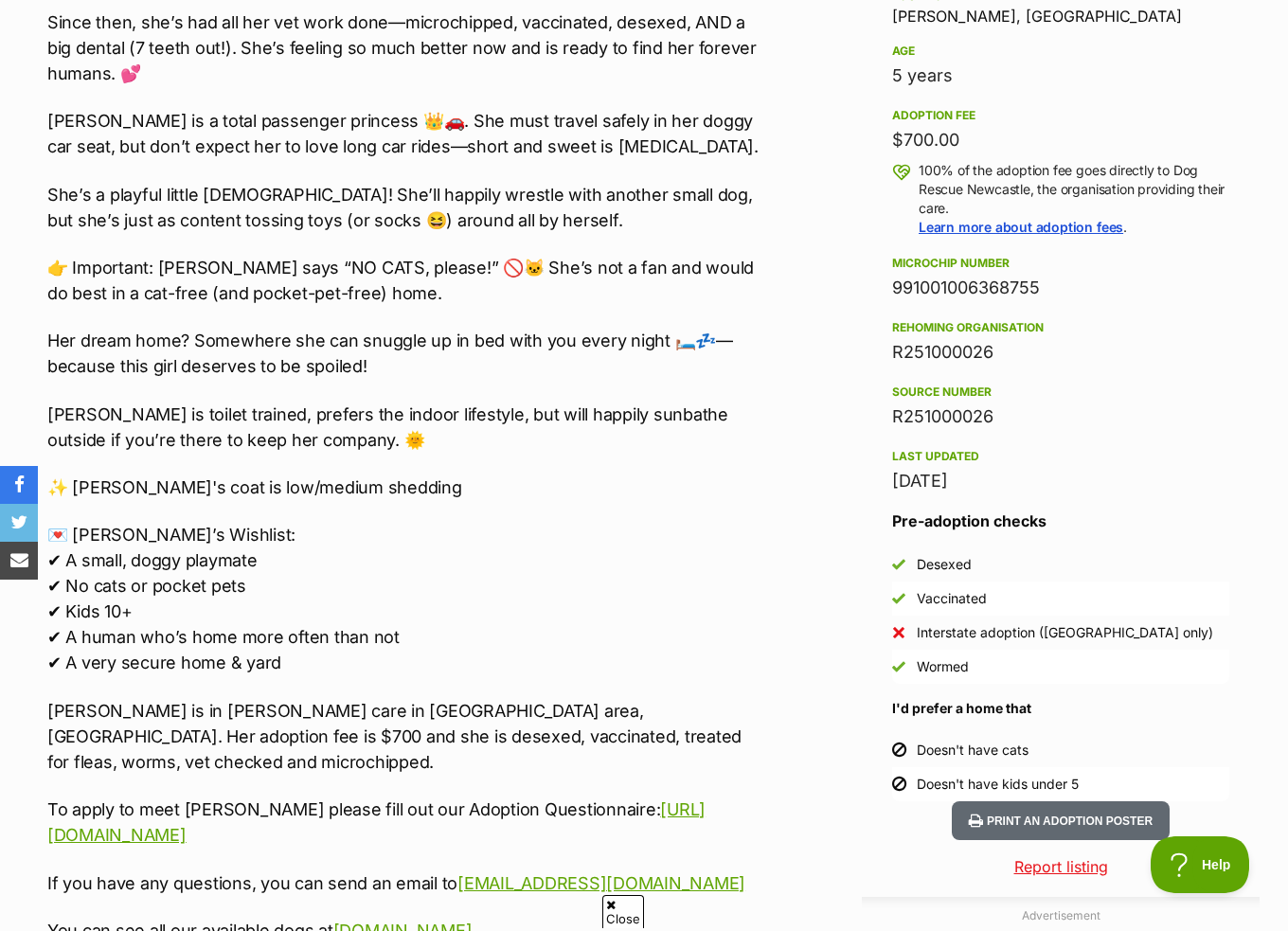
scroll to position [0, 0]
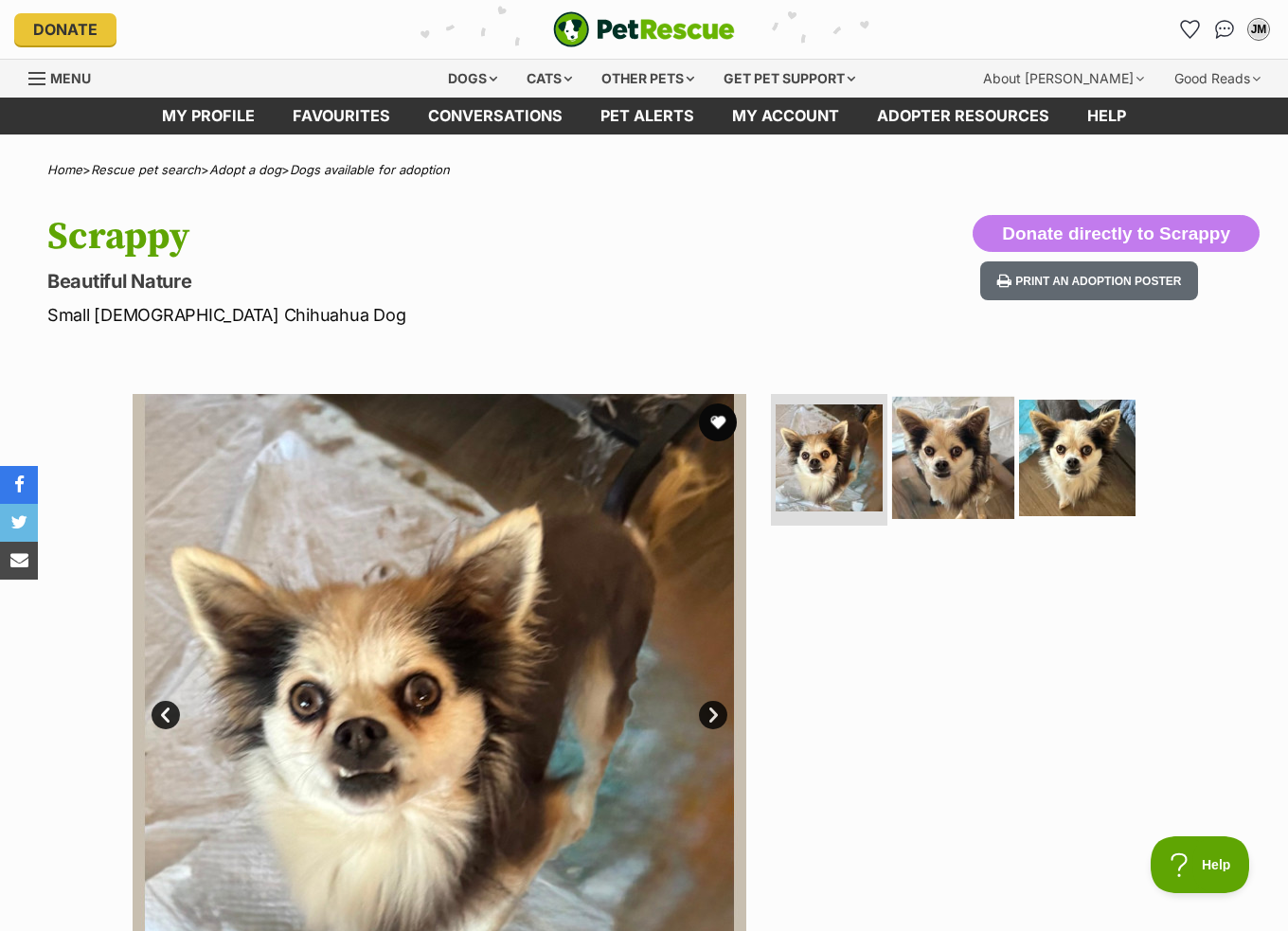
click at [992, 466] on img at bounding box center [953, 457] width 122 height 122
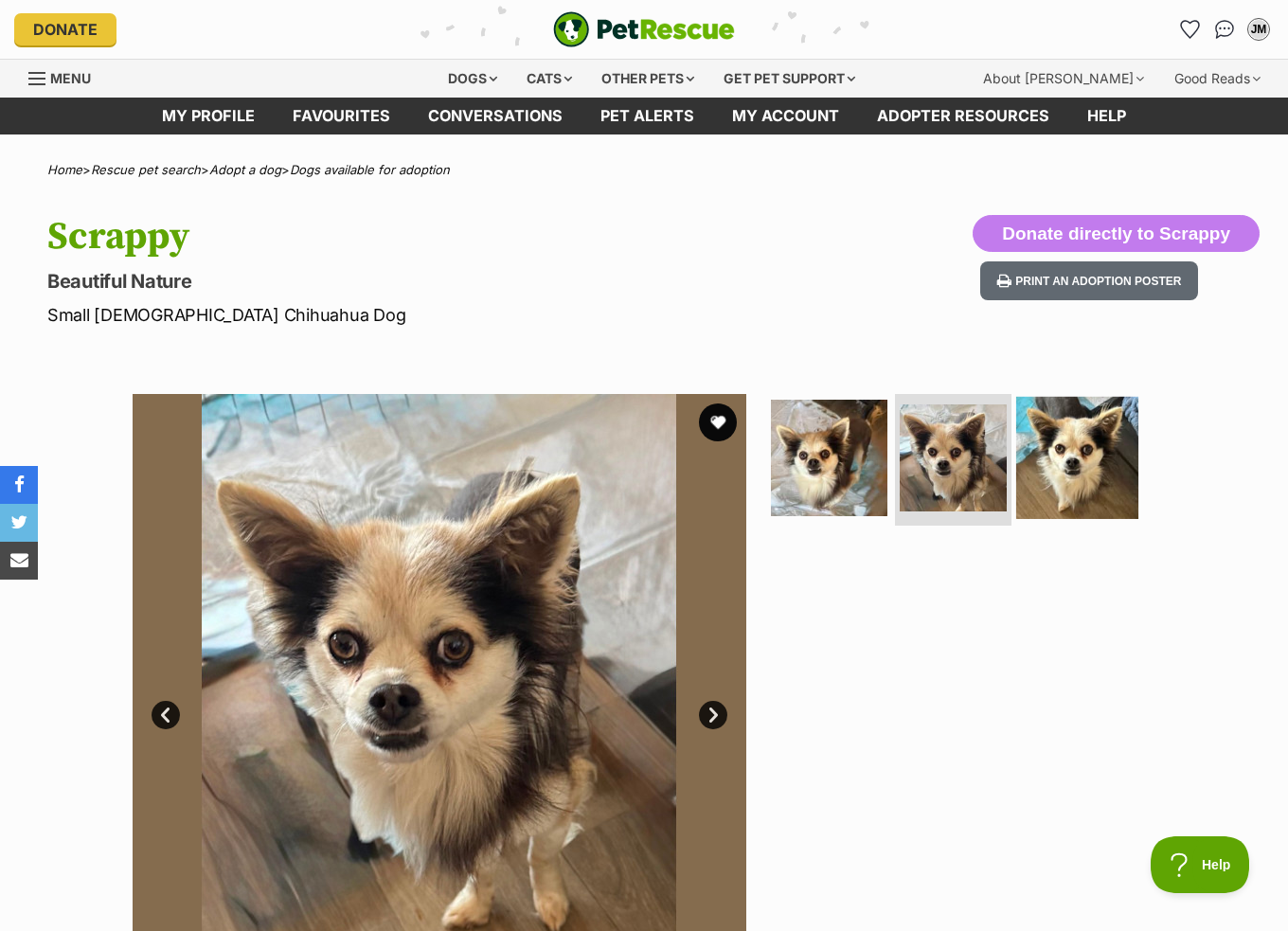
click at [1078, 462] on img at bounding box center [1077, 457] width 122 height 122
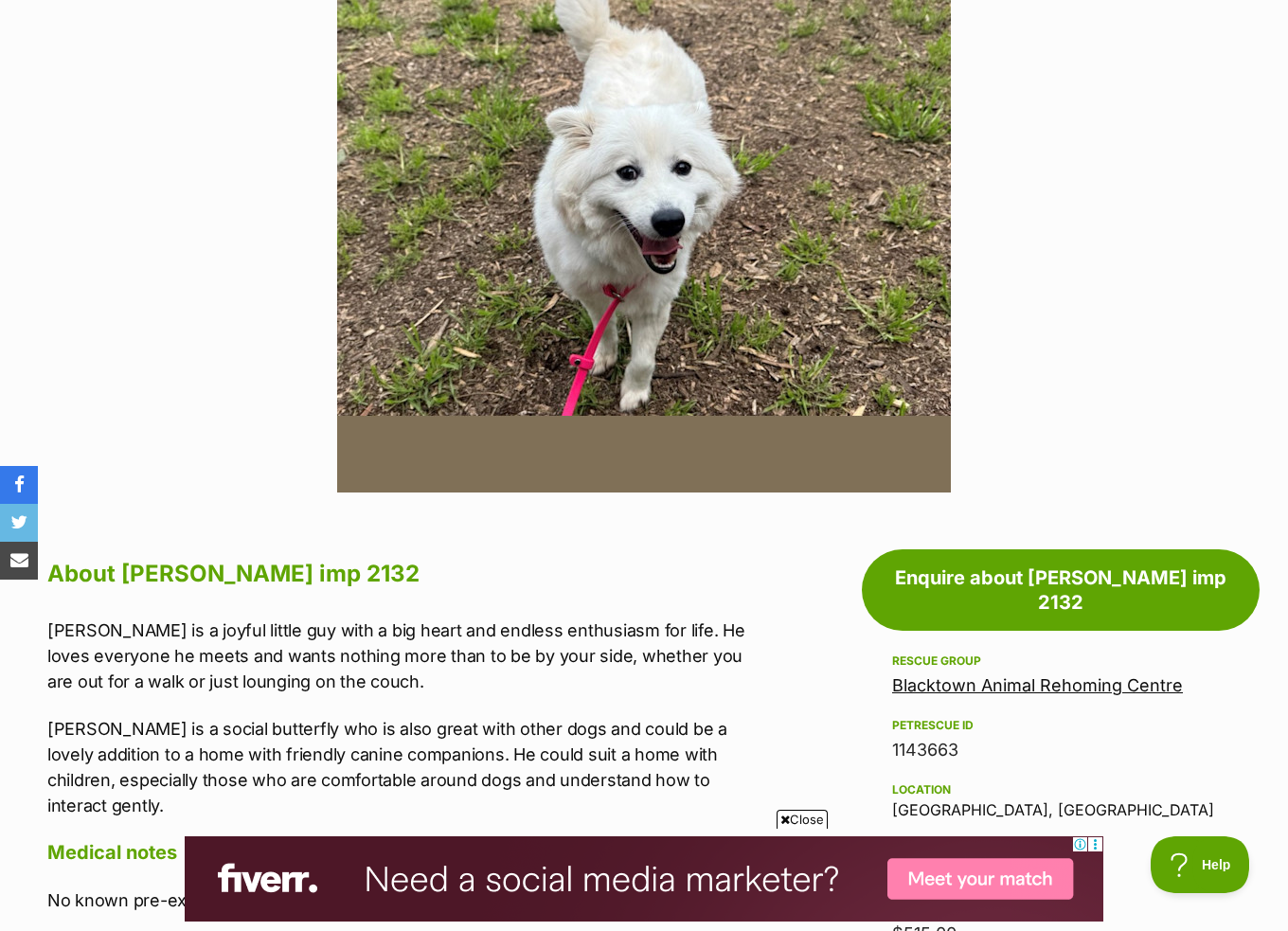
scroll to position [284, 0]
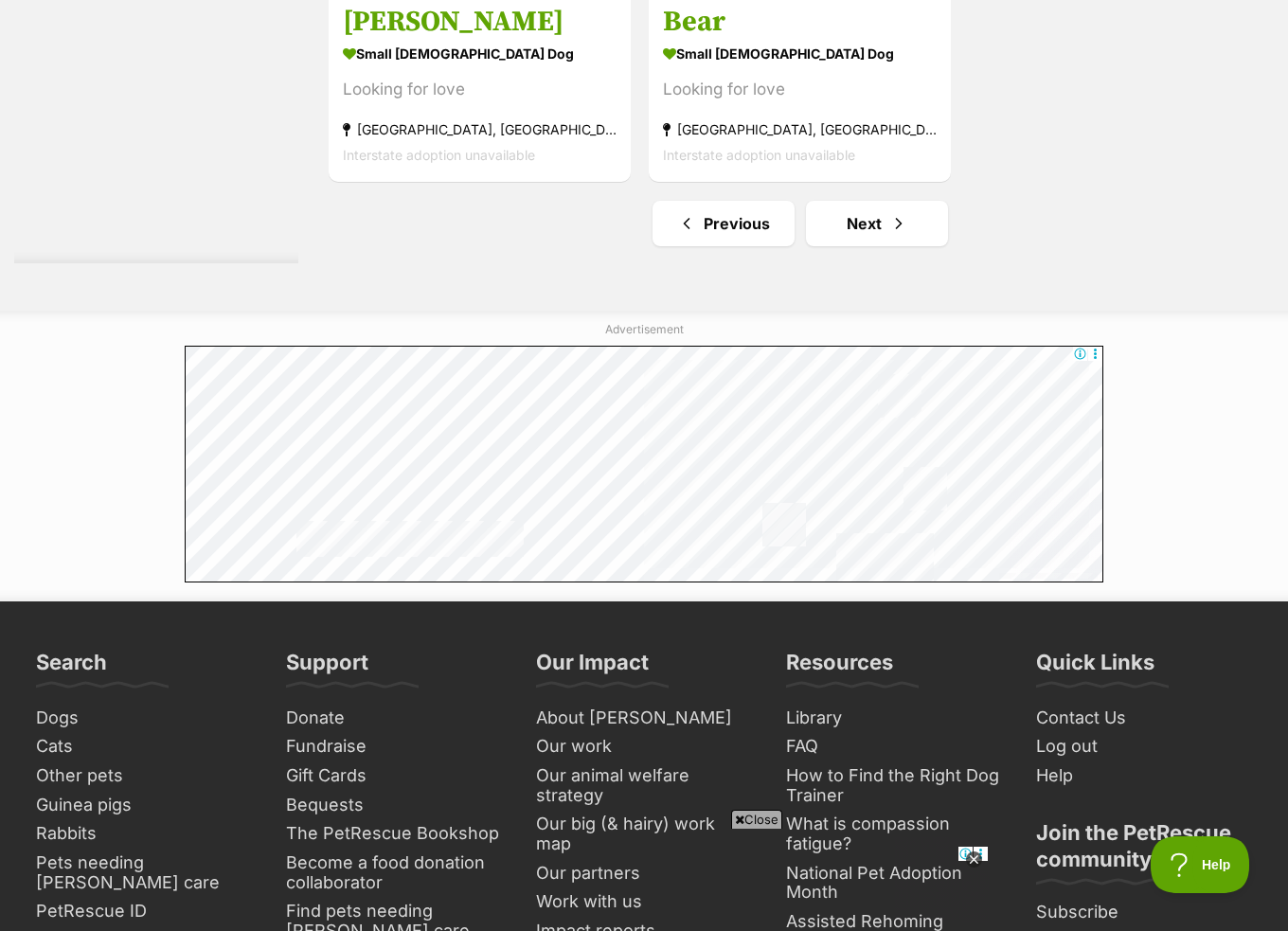
scroll to position [4928, 0]
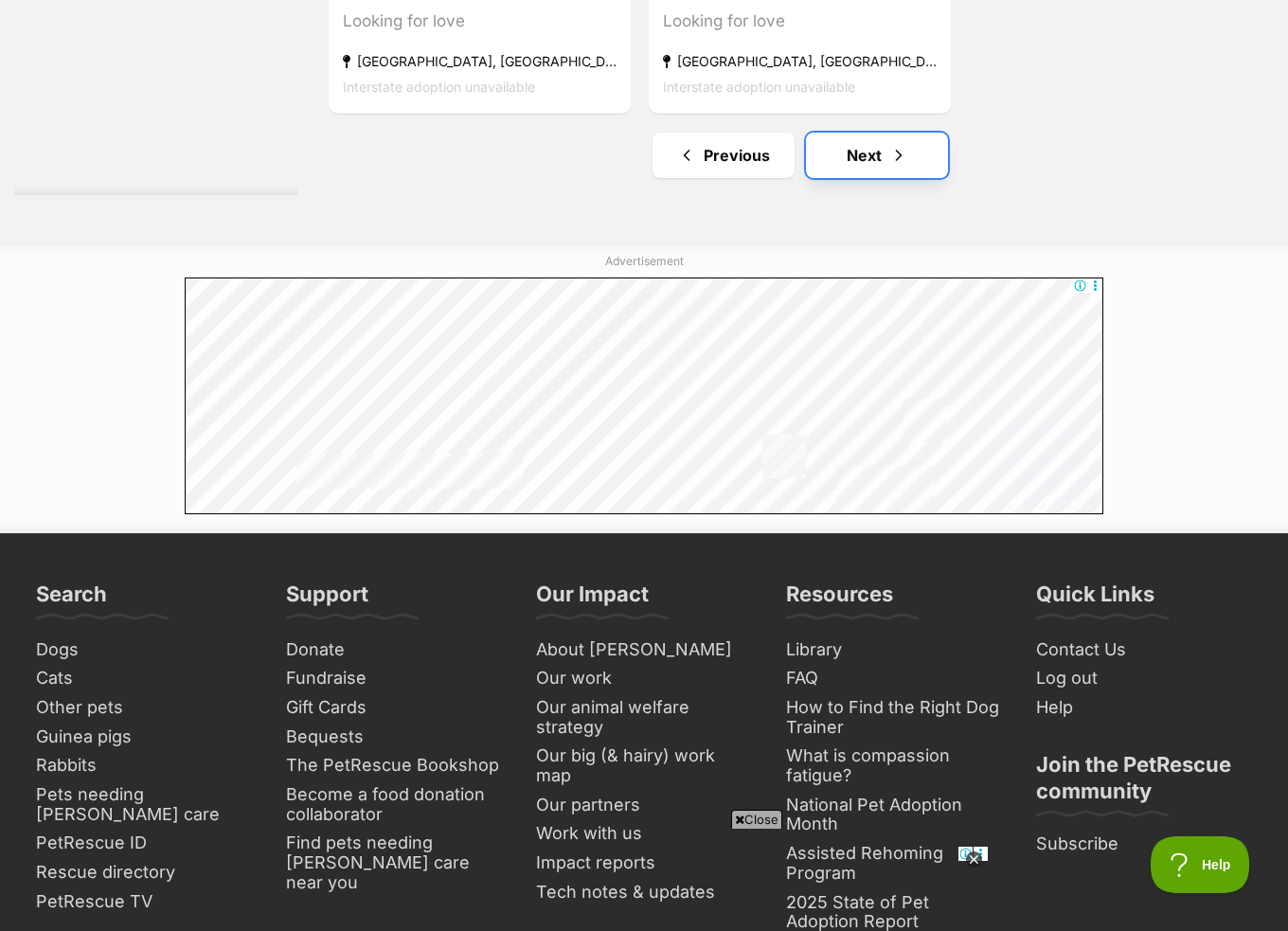
click at [873, 157] on link "Next" at bounding box center [876, 156] width 142 height 46
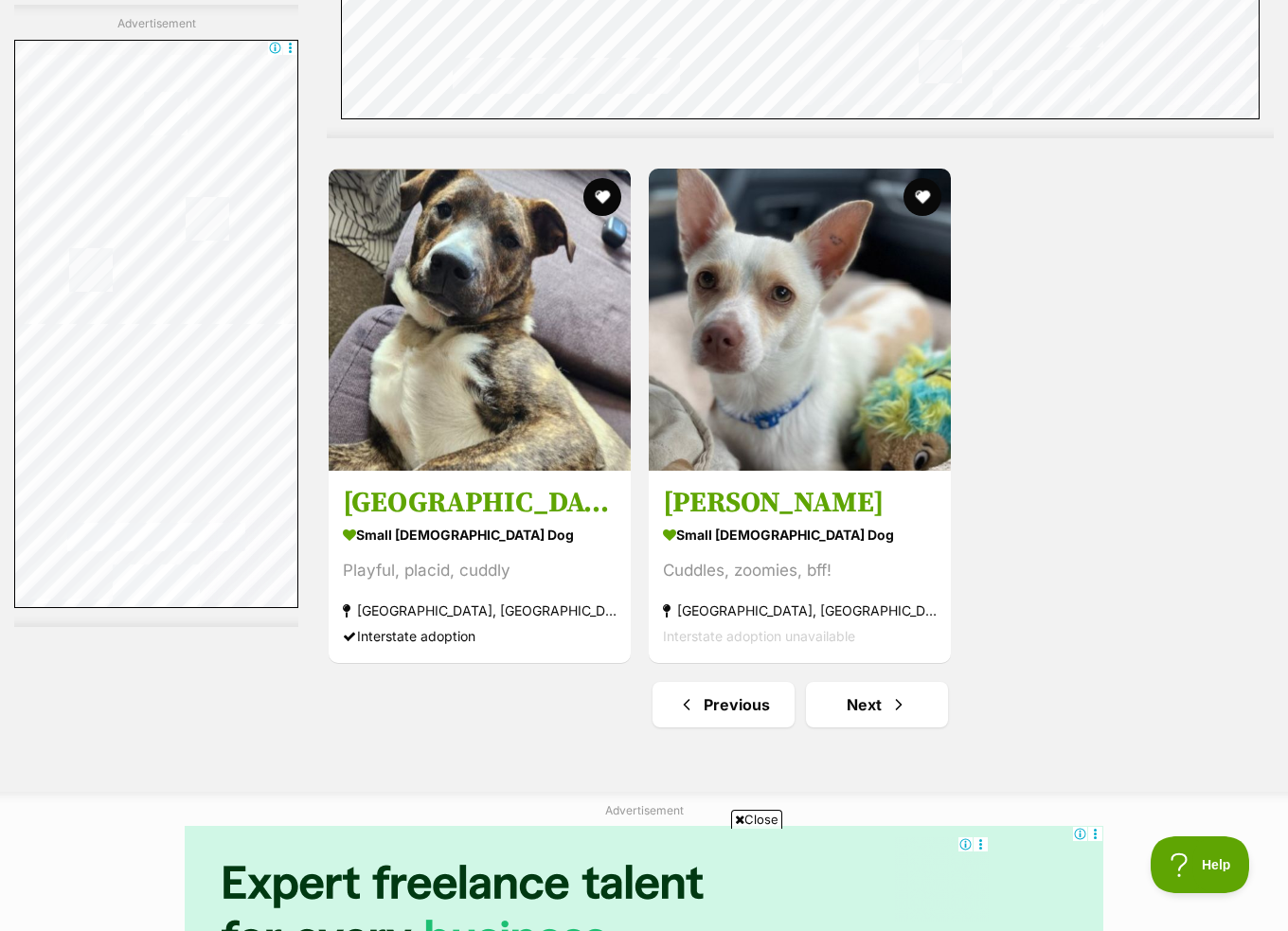
scroll to position [4833, 0]
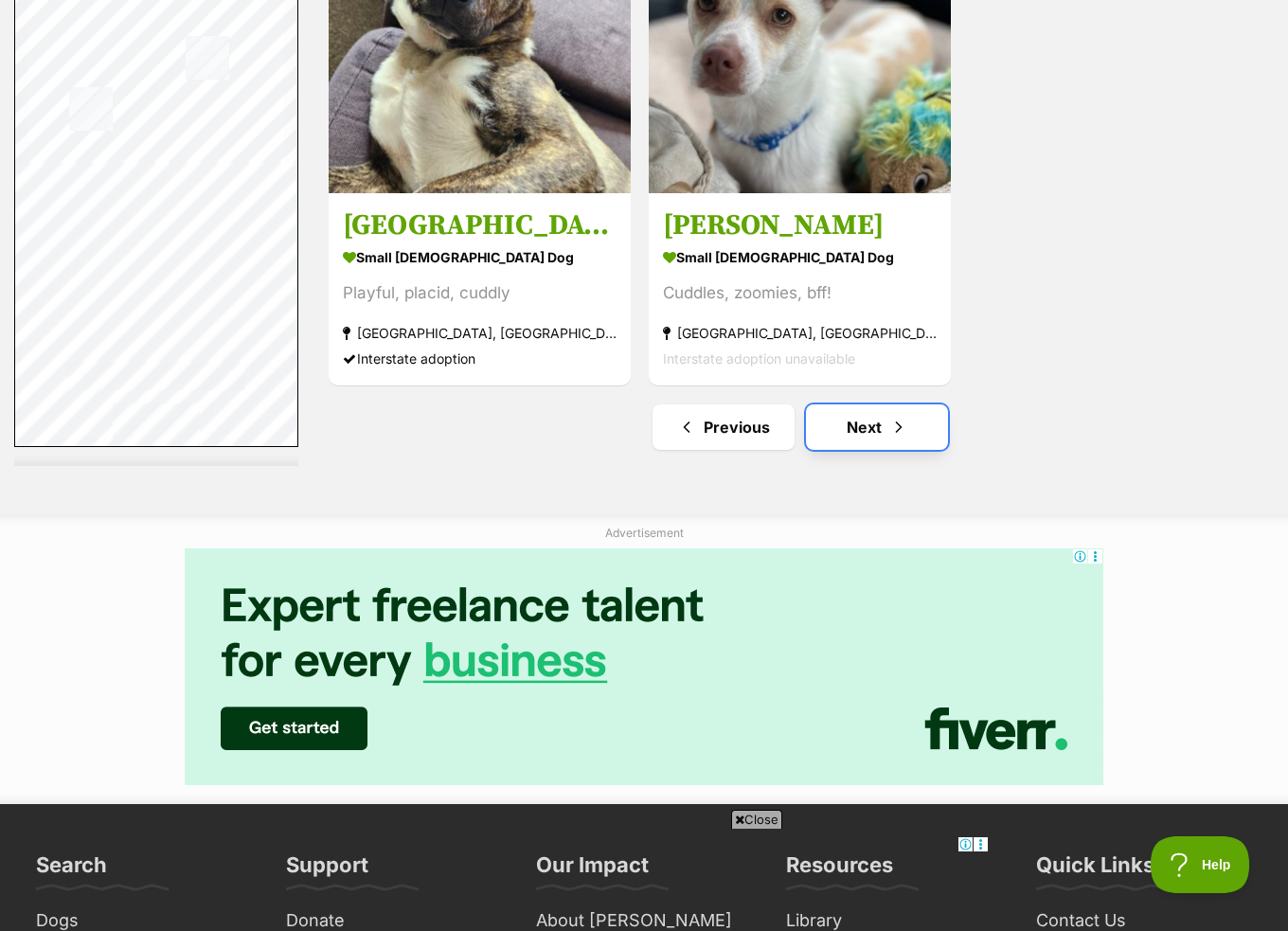
click at [865, 405] on link "Next" at bounding box center [876, 428] width 142 height 46
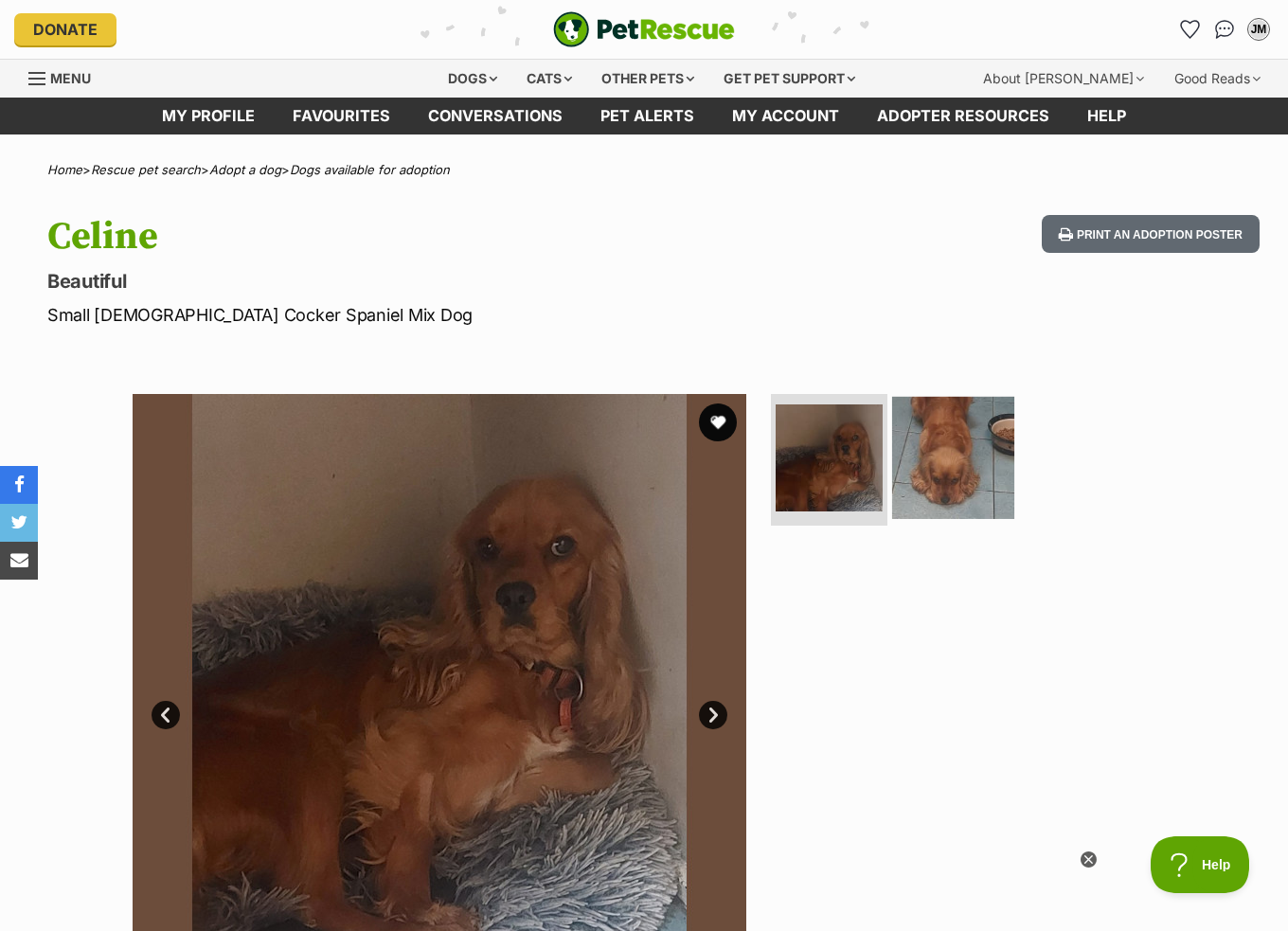
click at [959, 457] on img at bounding box center [953, 457] width 122 height 122
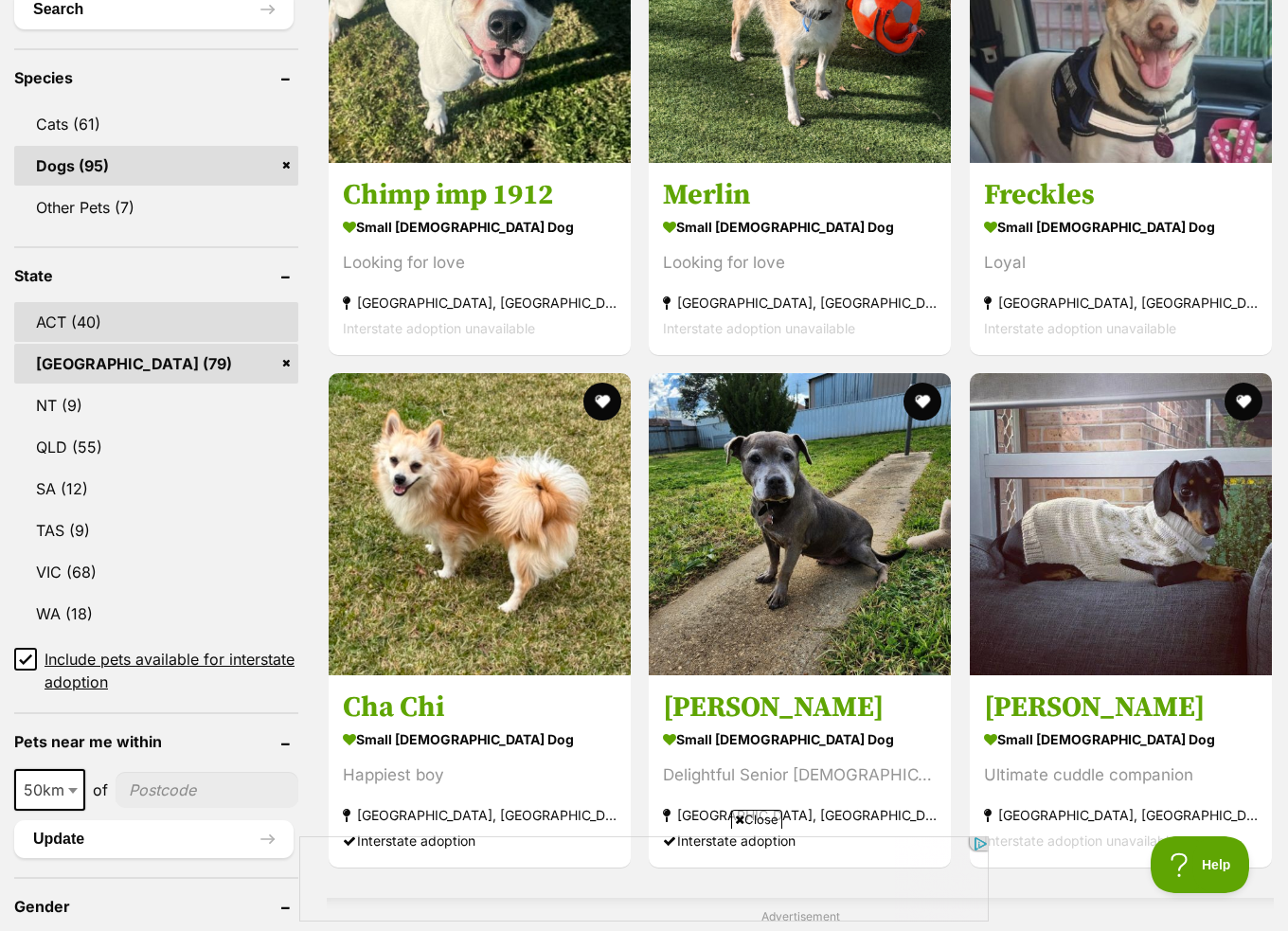
click at [53, 320] on link "ACT (40)" at bounding box center [156, 323] width 284 height 40
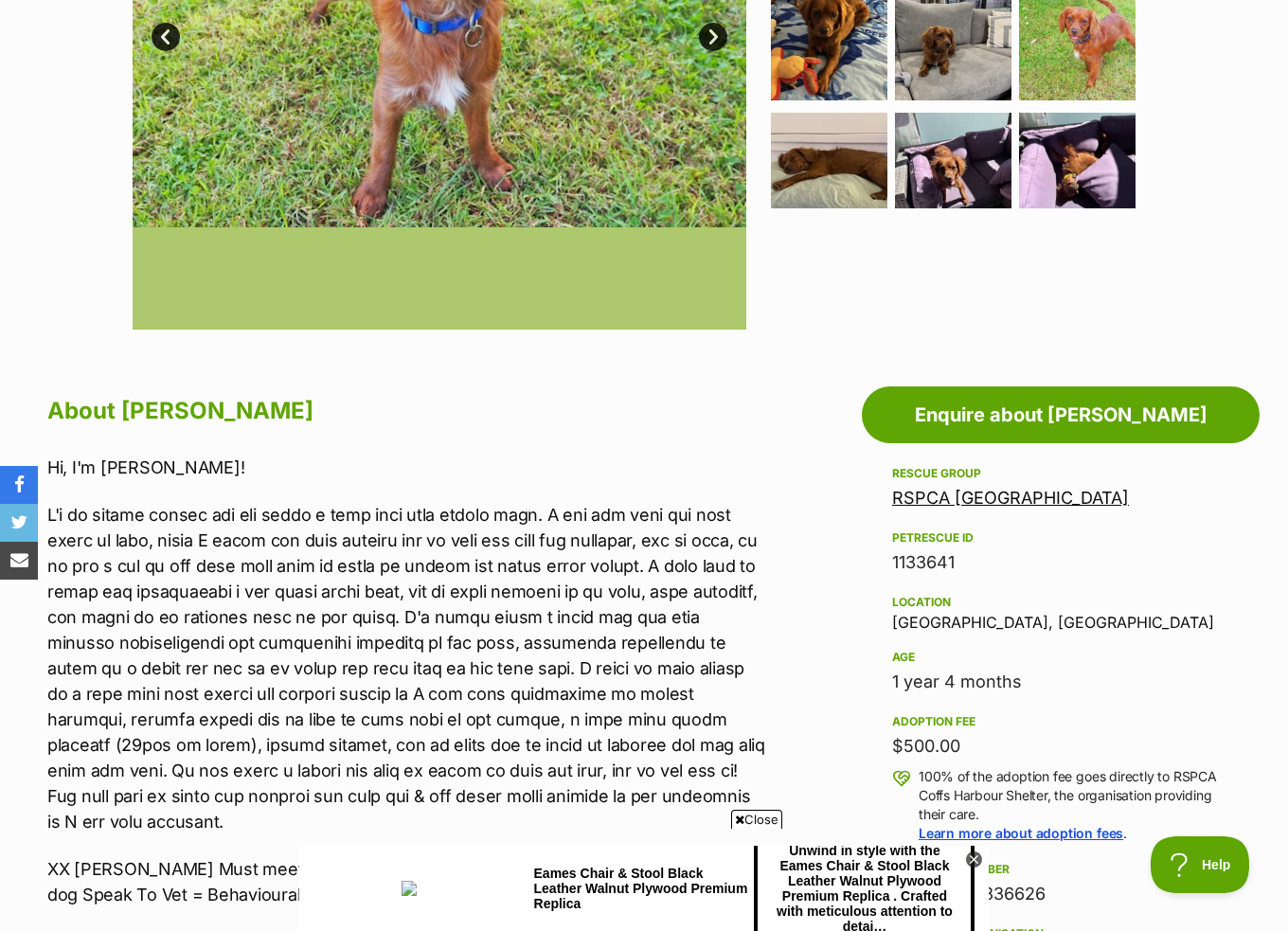
scroll to position [758, 0]
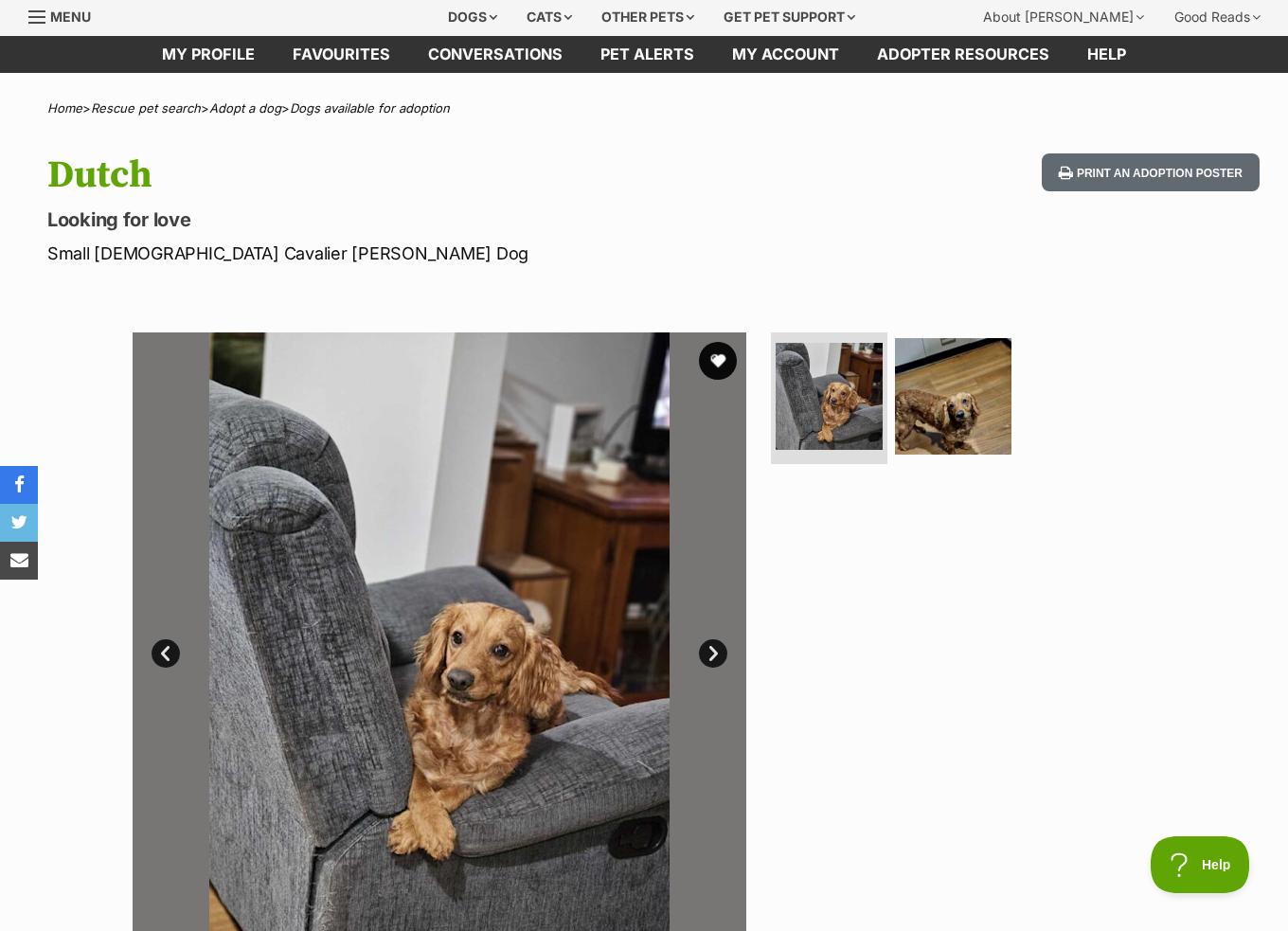
scroll to position [94, 0]
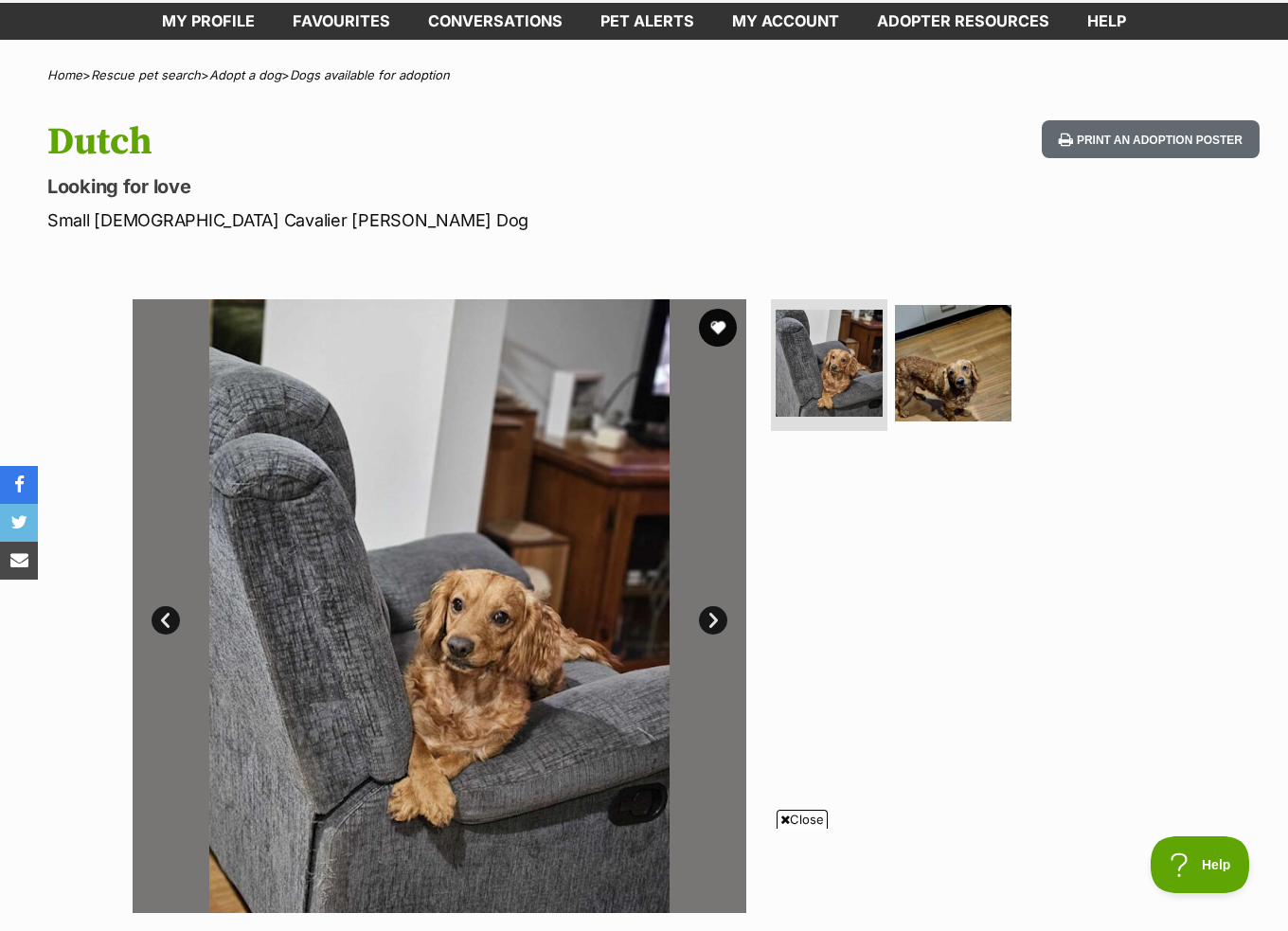
click at [714, 624] on link "Next" at bounding box center [713, 620] width 29 height 29
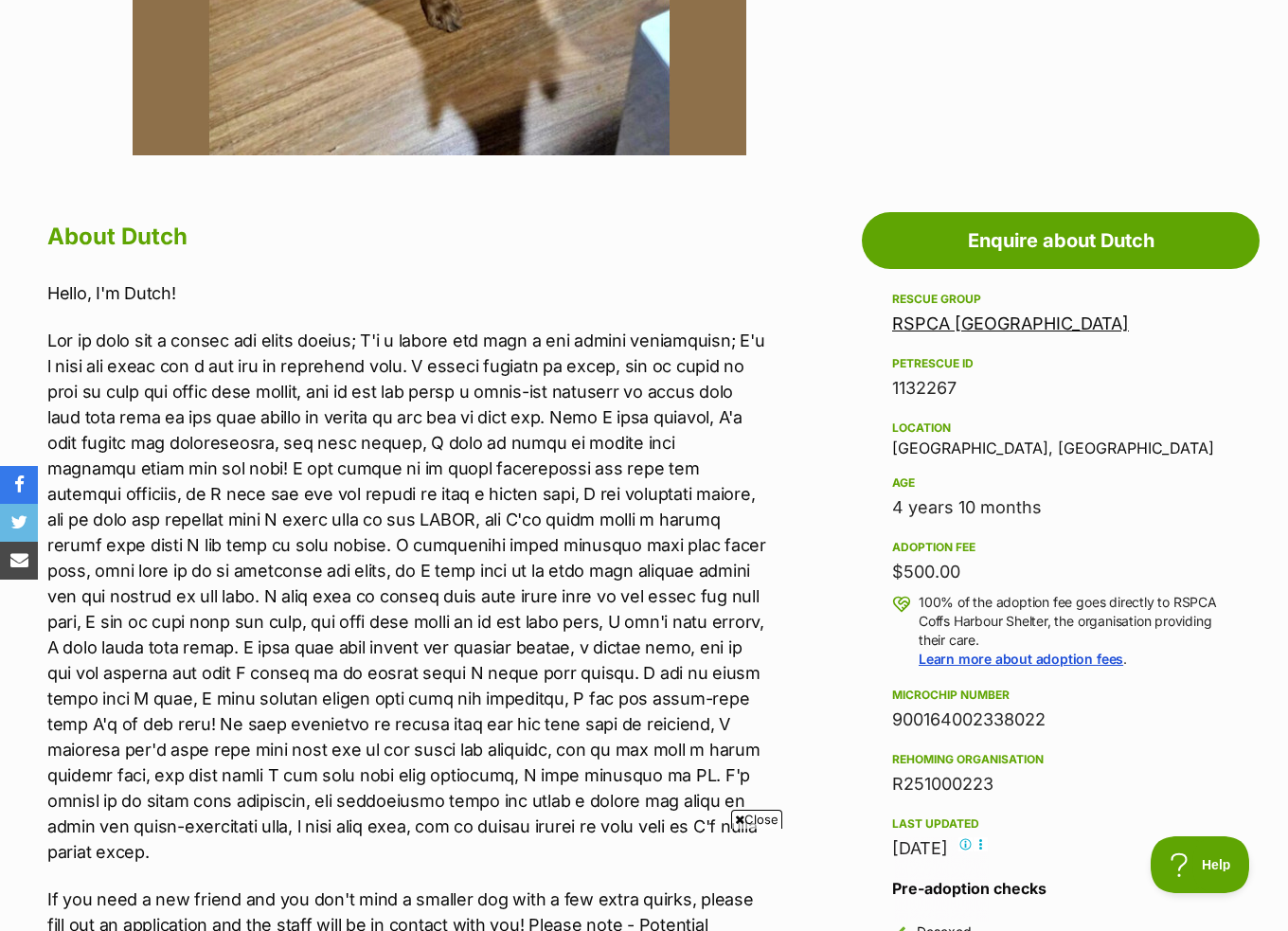
scroll to position [0, 0]
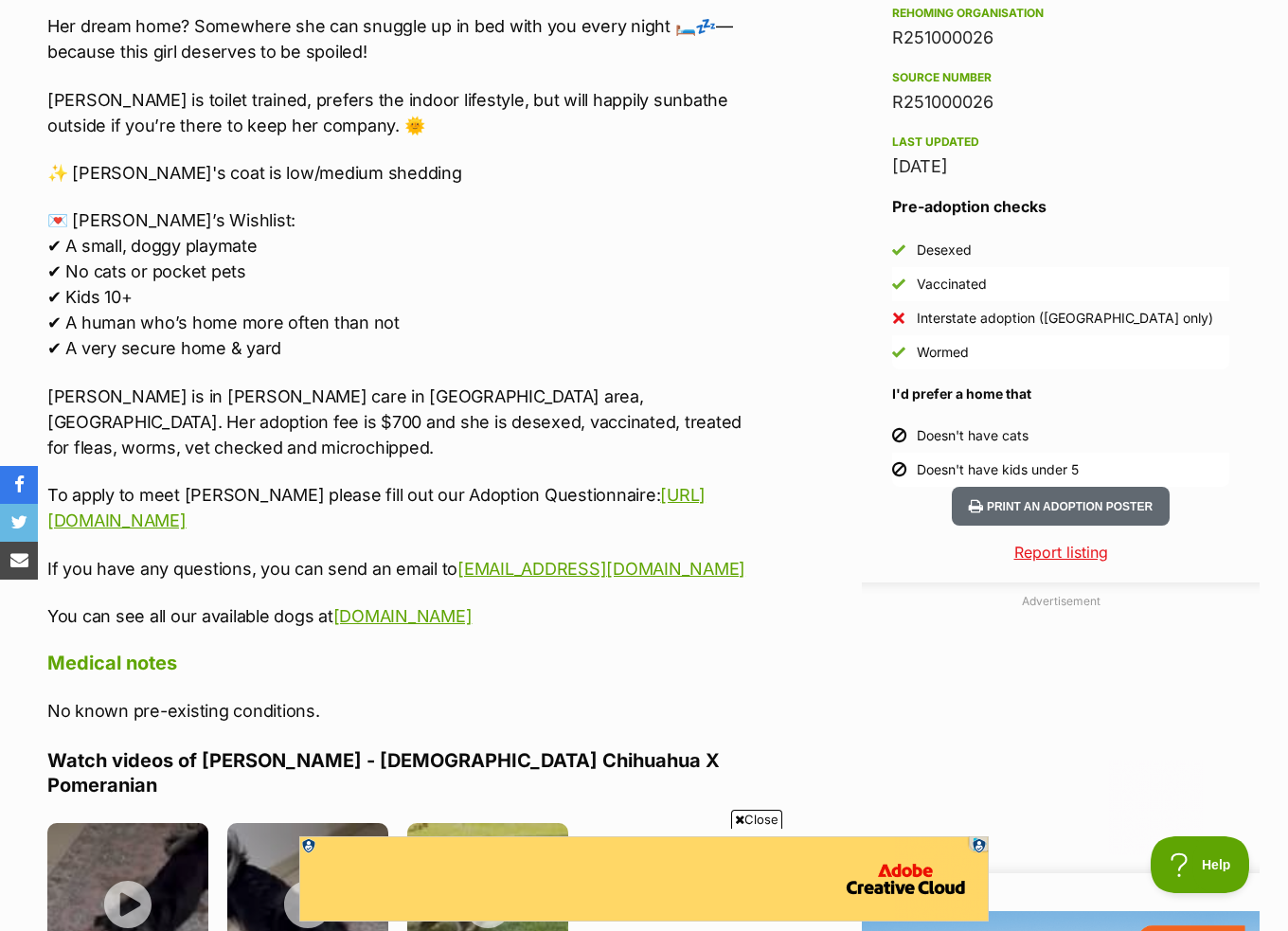
scroll to position [1800, 0]
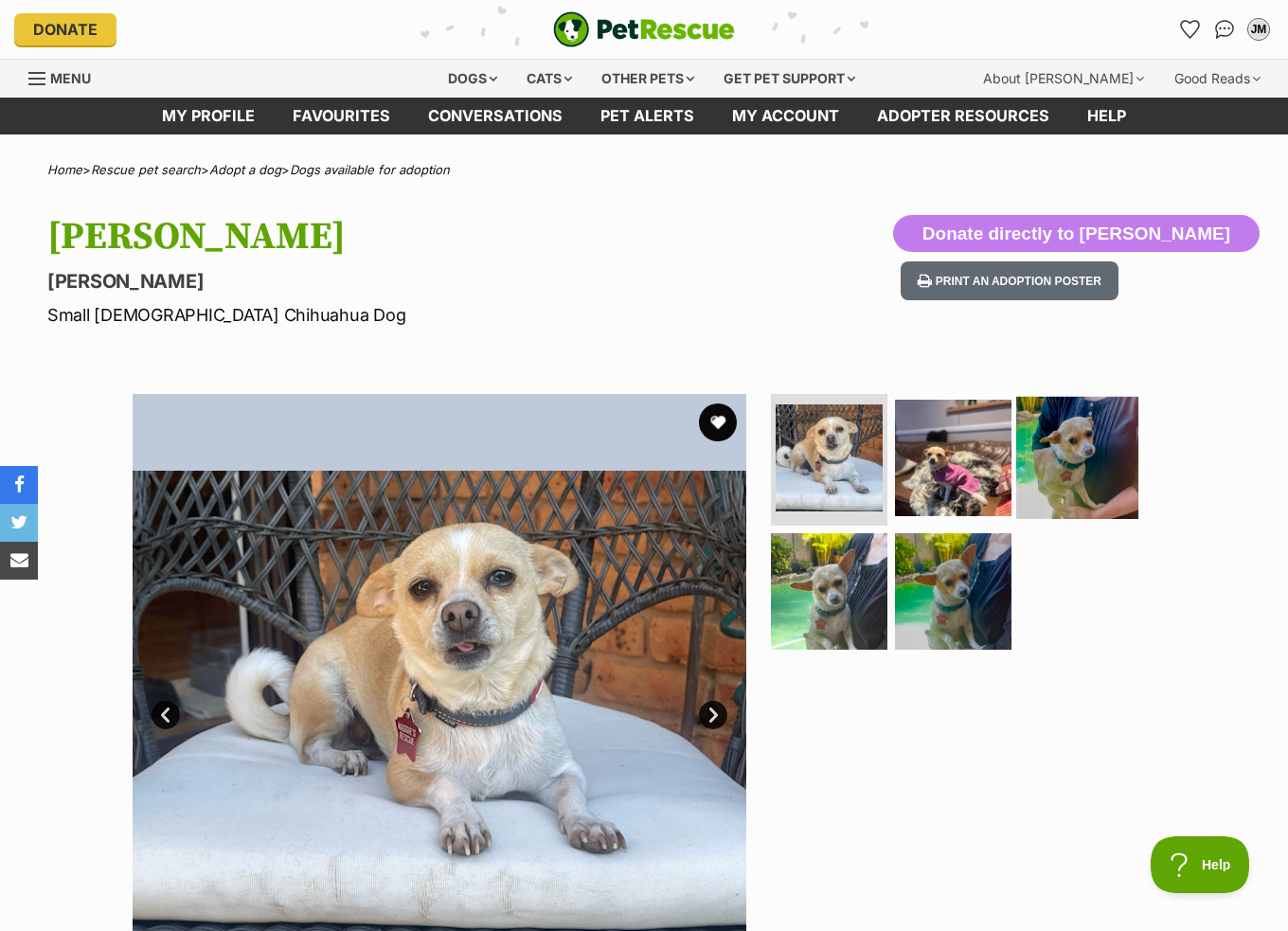
click at [1077, 447] on img at bounding box center [1077, 457] width 122 height 122
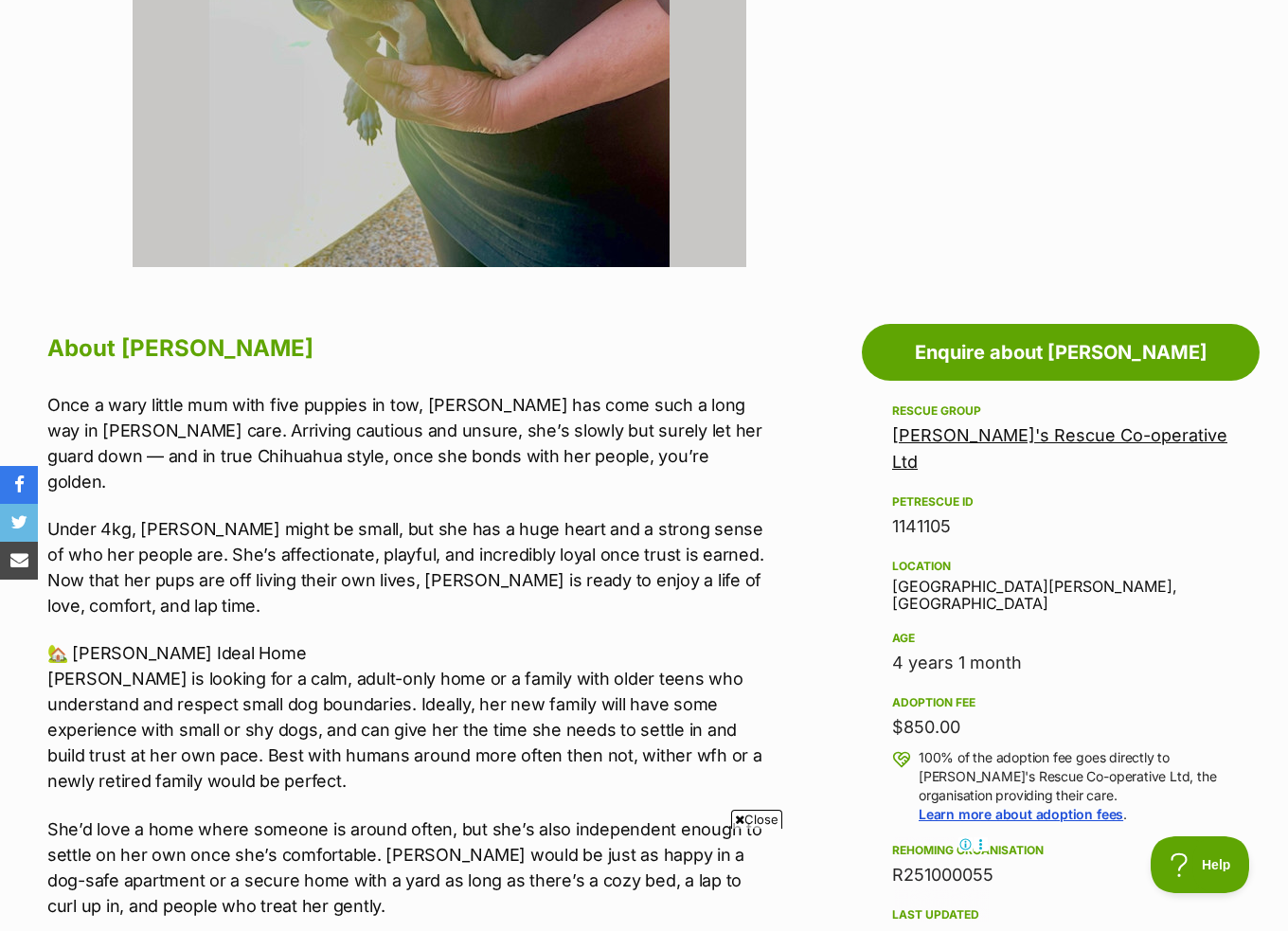
scroll to position [948, 0]
